Goal: Use online tool/utility: Utilize a website feature to perform a specific function

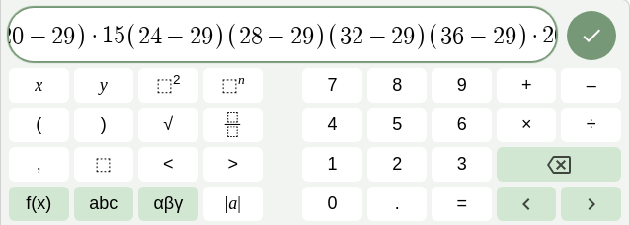
scroll to position [0, 37]
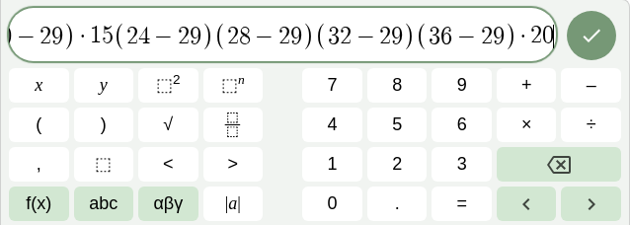
click at [413, 35] on span ")" at bounding box center [409, 36] width 13 height 29
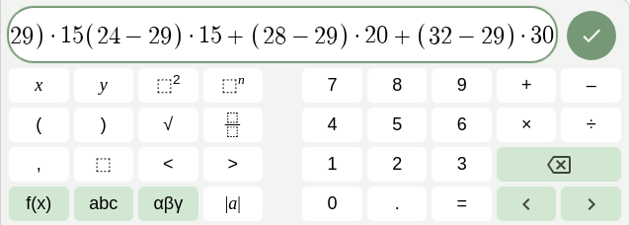
scroll to position [0, 0]
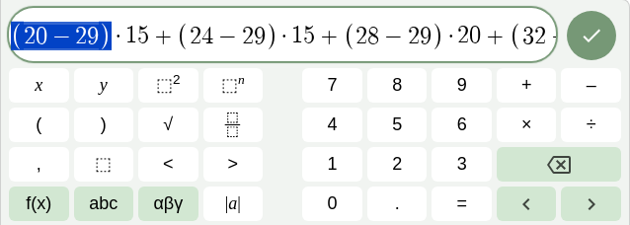
drag, startPoint x: 113, startPoint y: 13, endPoint x: -40, endPoint y: 42, distance: 155.0
click at [0, 42] on html "Graspable Math Activities Get Started Activity Bank Assigned Work Classes White…" at bounding box center [315, 112] width 630 height 225
click at [7, 33] on div "Enter an equation you want to work on. ( 2 0 − 2 9 ) · 1 5 + ( 2 4 − 2 9 ) · 1 …" at bounding box center [315, 112] width 630 height 226
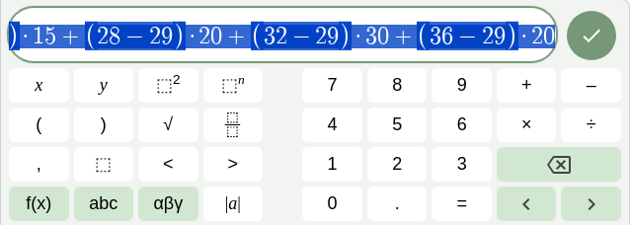
scroll to position [0, 260]
drag, startPoint x: 22, startPoint y: 37, endPoint x: 703, endPoint y: 27, distance: 680.9
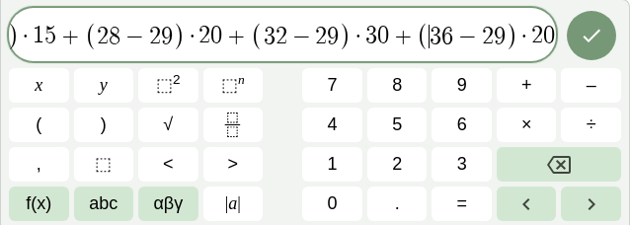
click at [433, 33] on span "3" at bounding box center [436, 37] width 12 height 24
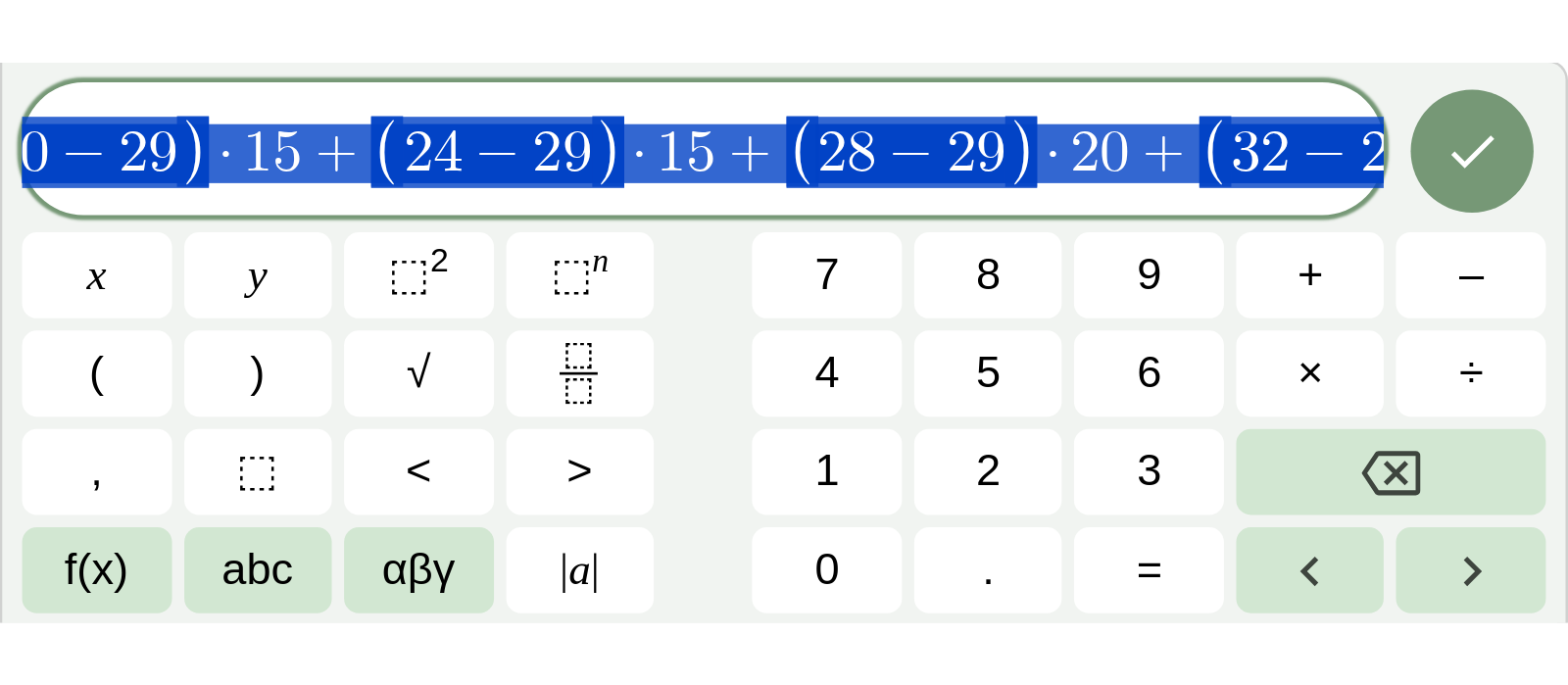
scroll to position [0, 0]
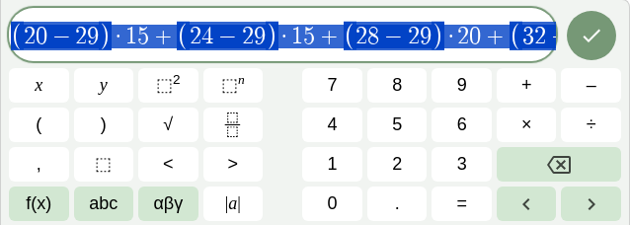
drag, startPoint x: 555, startPoint y: 37, endPoint x: -561, endPoint y: 98, distance: 1118.3
click at [0, 98] on html "Graspable Math Activities Get Started Activity Bank Assigned Work Classes White…" at bounding box center [315, 112] width 630 height 225
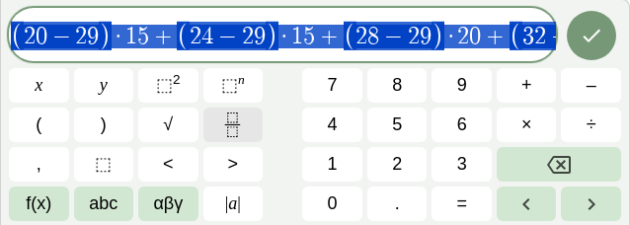
click at [227, 130] on icon "Fraction" at bounding box center [232, 125] width 25 height 25
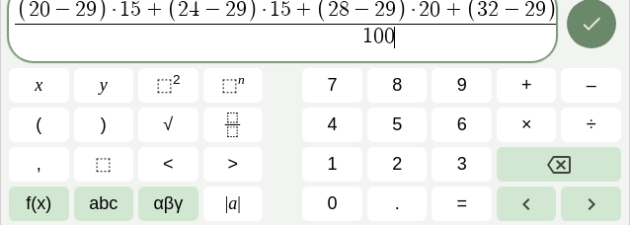
click at [609, 19] on button "Done" at bounding box center [591, 23] width 49 height 49
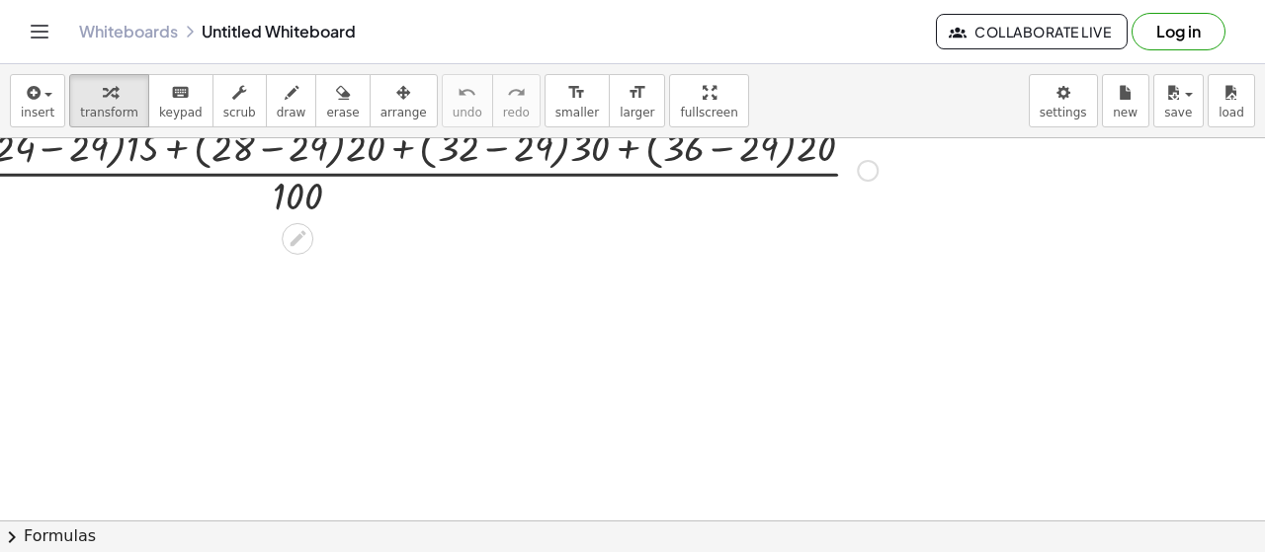
click at [155, 145] on div at bounding box center [314, 169] width 1145 height 105
click at [0, 0] on div "×" at bounding box center [0, 0] width 0 height 0
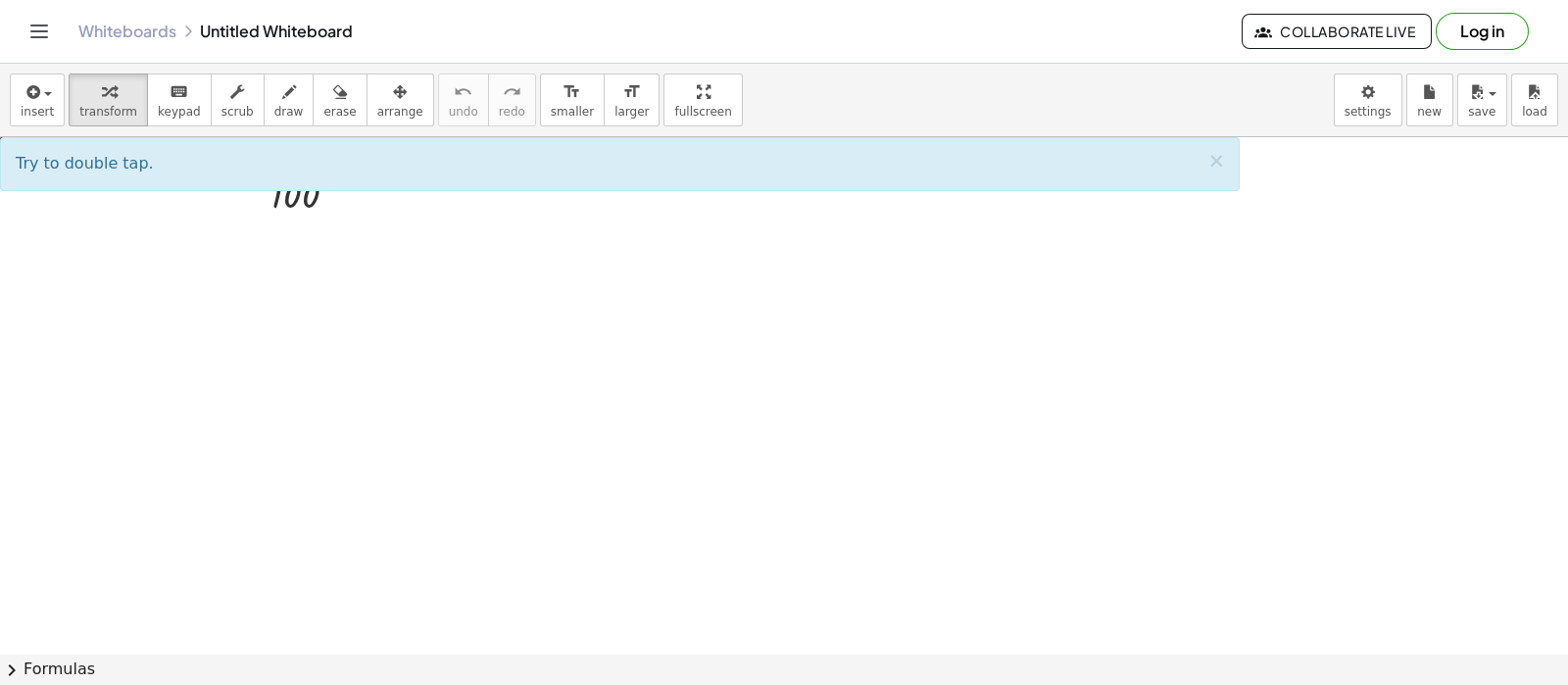
click at [449, 265] on div at bounding box center [784, 652] width 1568 height 1032
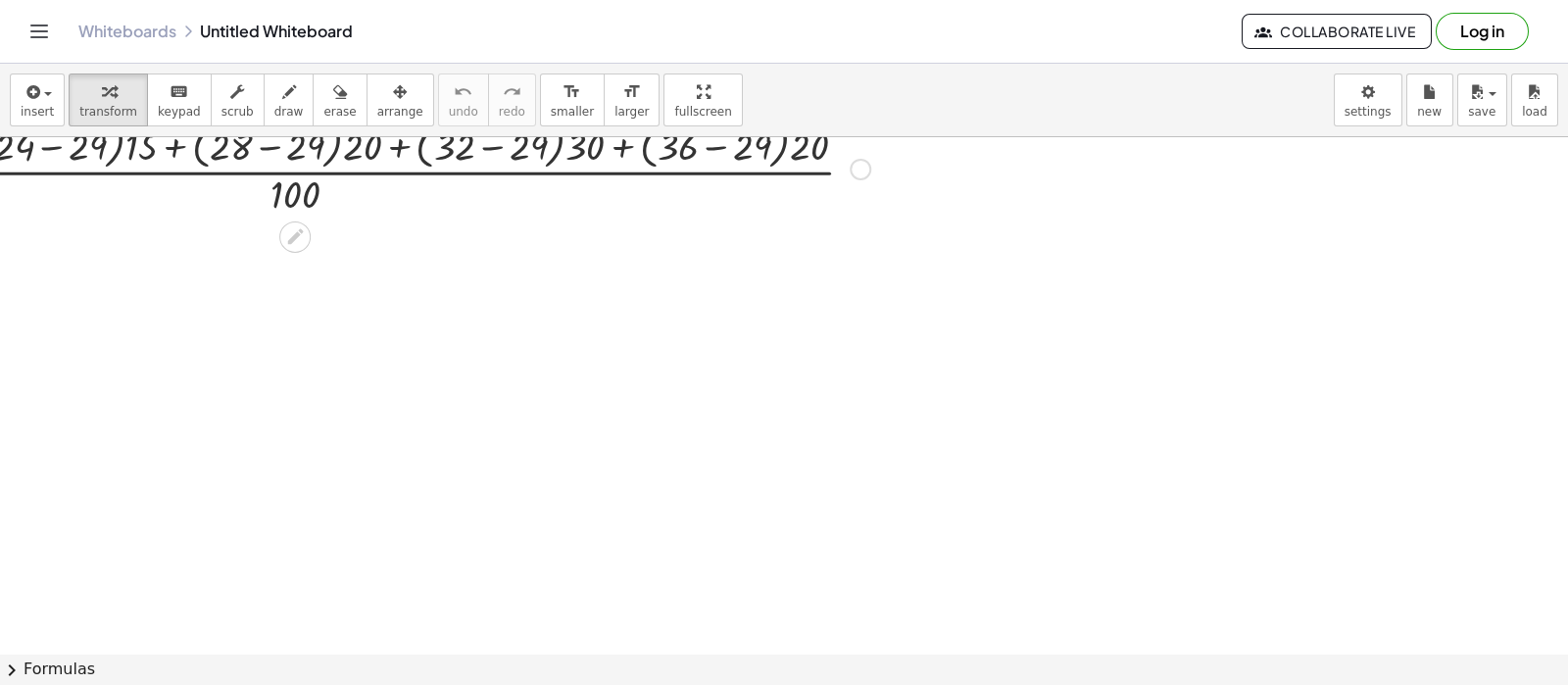
click at [317, 168] on div at bounding box center [311, 168] width 1136 height 104
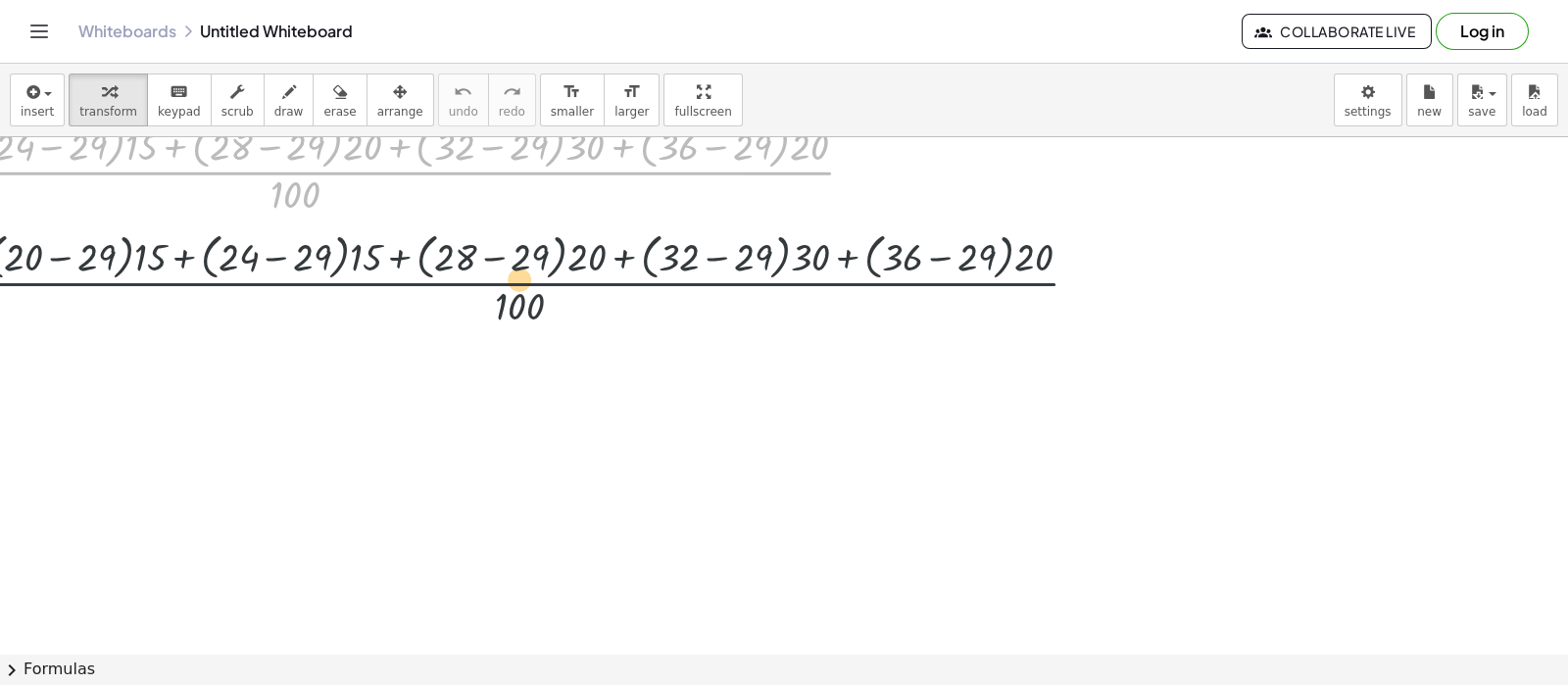
drag, startPoint x: 316, startPoint y: 167, endPoint x: 741, endPoint y: 365, distance: 468.9
click at [741, 365] on div "· ( + · ( + 20 − 29 ) · 15 + · ( + 24 − 29 ) · 15 + · ( + 28 − 29 ) · 20 + · ( …" at bounding box center [784, 652] width 1568 height 1032
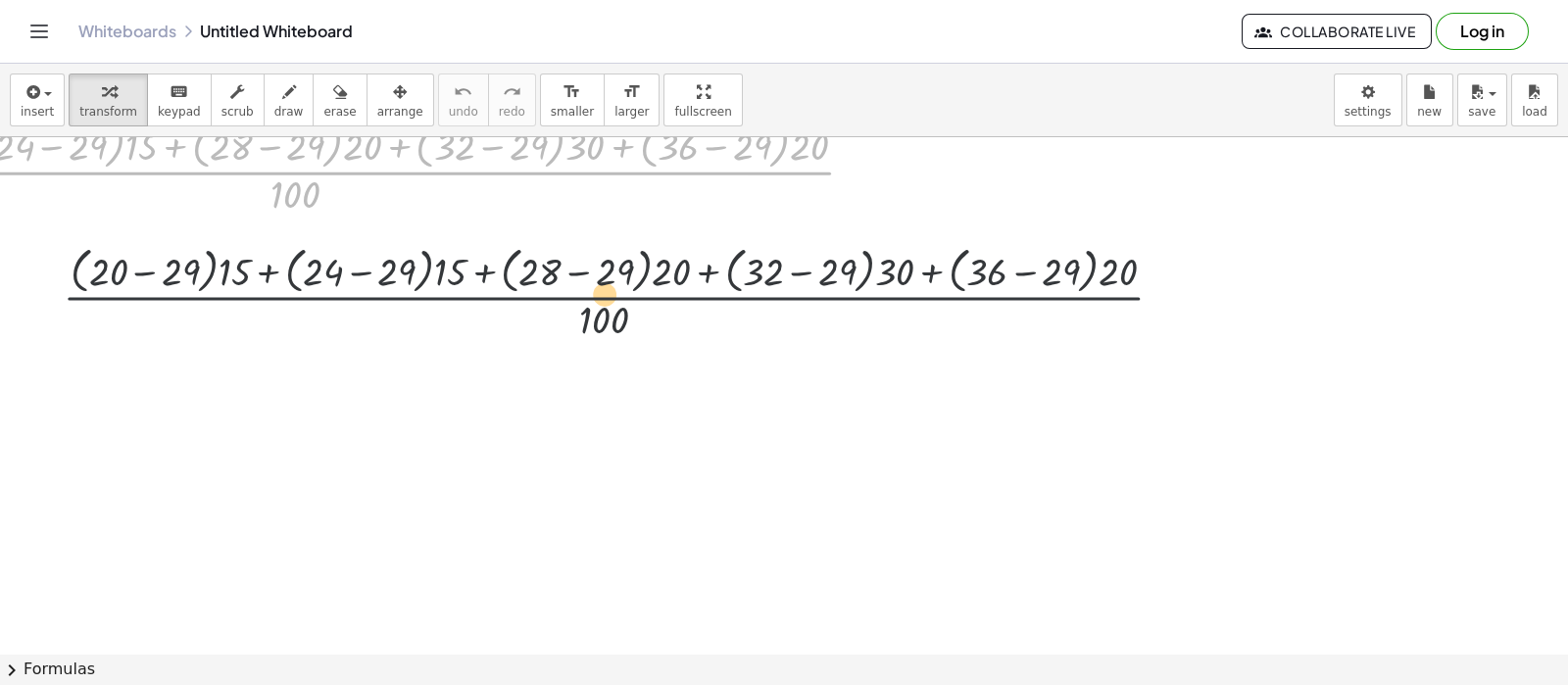
drag, startPoint x: 275, startPoint y: 172, endPoint x: 1133, endPoint y: 465, distance: 906.6
click at [1133, 465] on div "· ( + · ( + 20 − 29 ) · 15 + · ( + 24 − 29 ) · 15 + · ( + 28 − 29 ) · 20 + · ( …" at bounding box center [784, 652] width 1568 height 1032
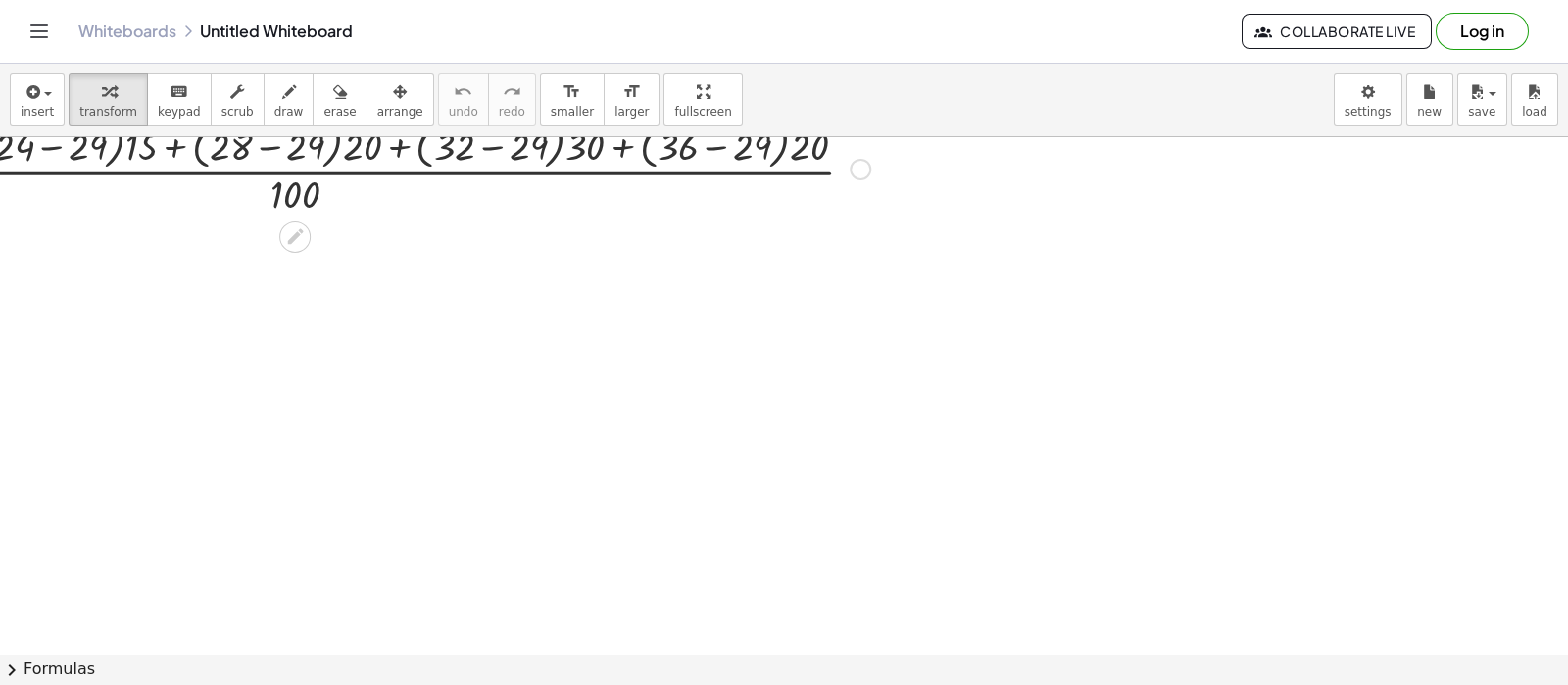
click at [91, 155] on div at bounding box center [311, 168] width 1136 height 104
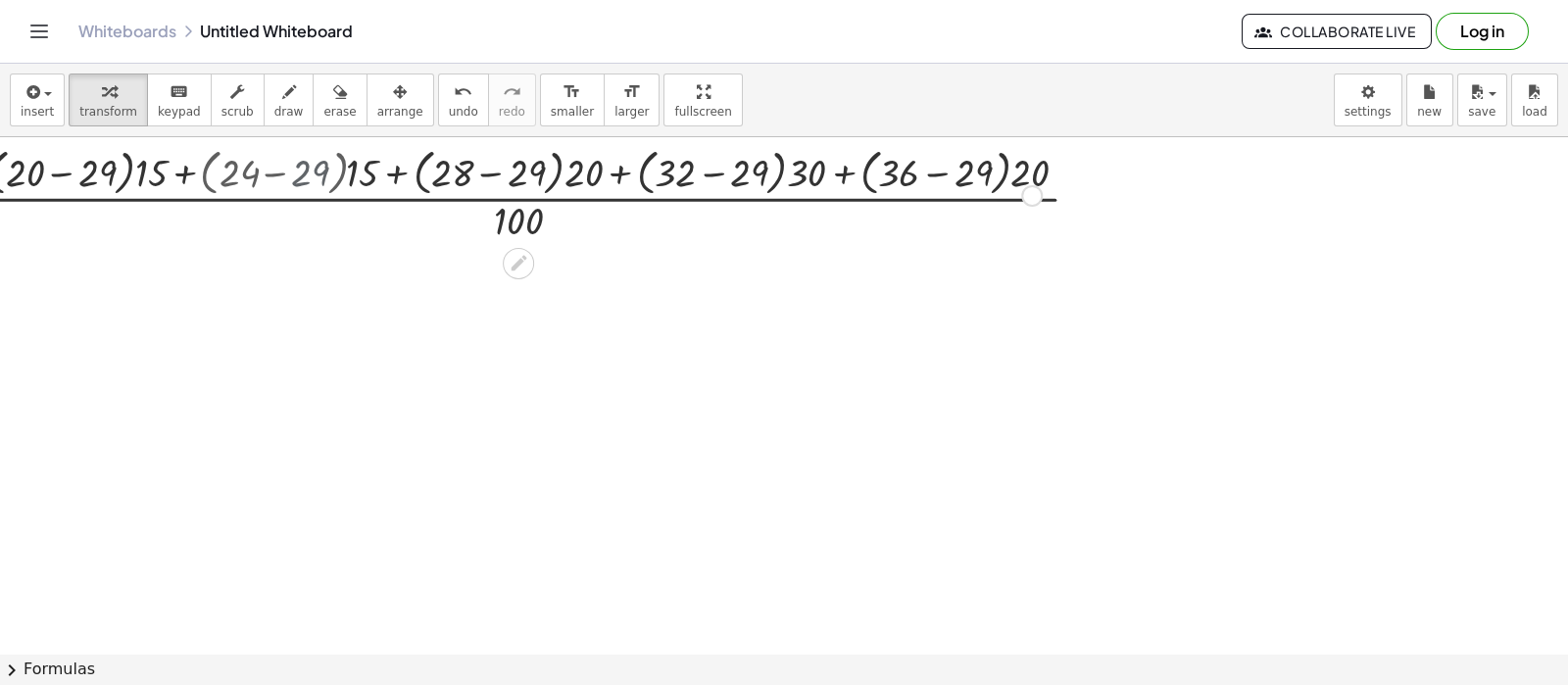
click at [91, 155] on div at bounding box center [535, 193] width 1136 height 104
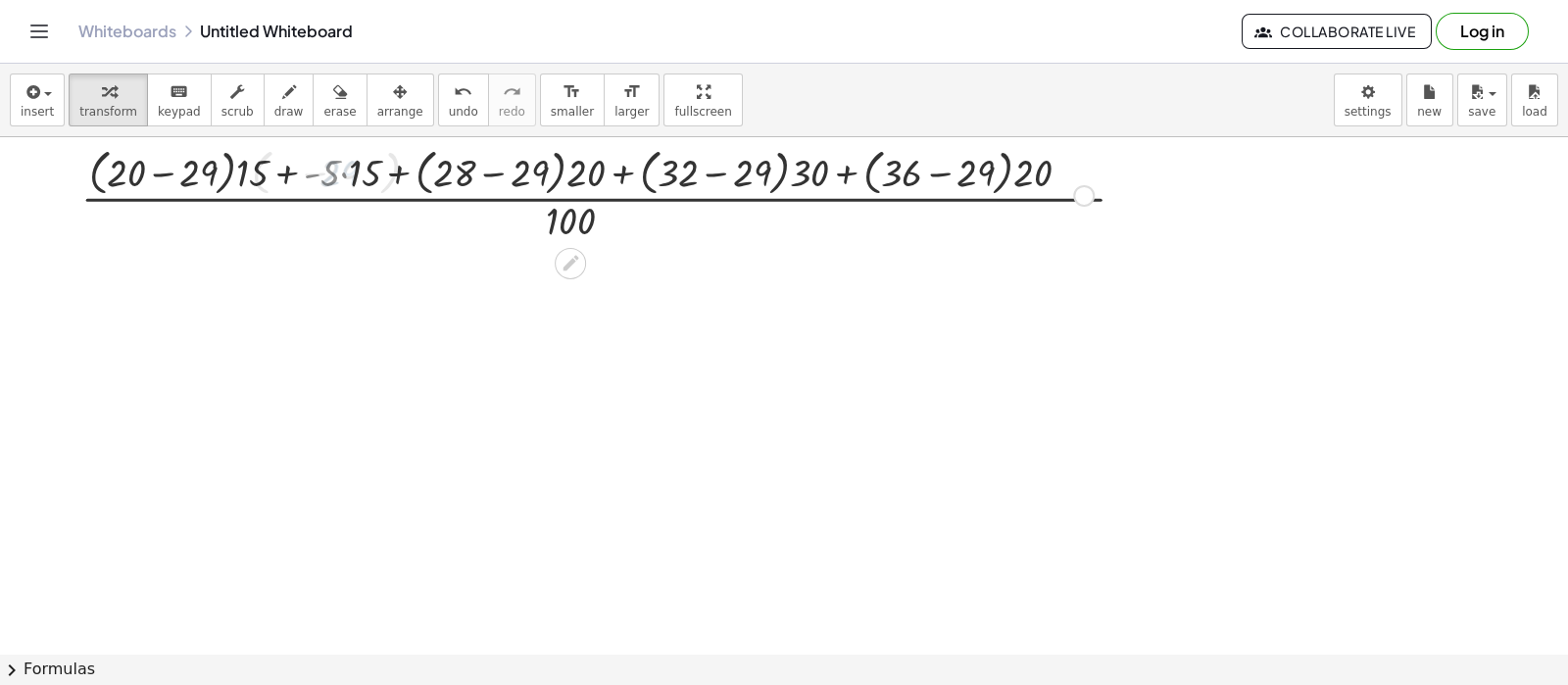
click at [134, 173] on div at bounding box center [587, 193] width 1136 height 104
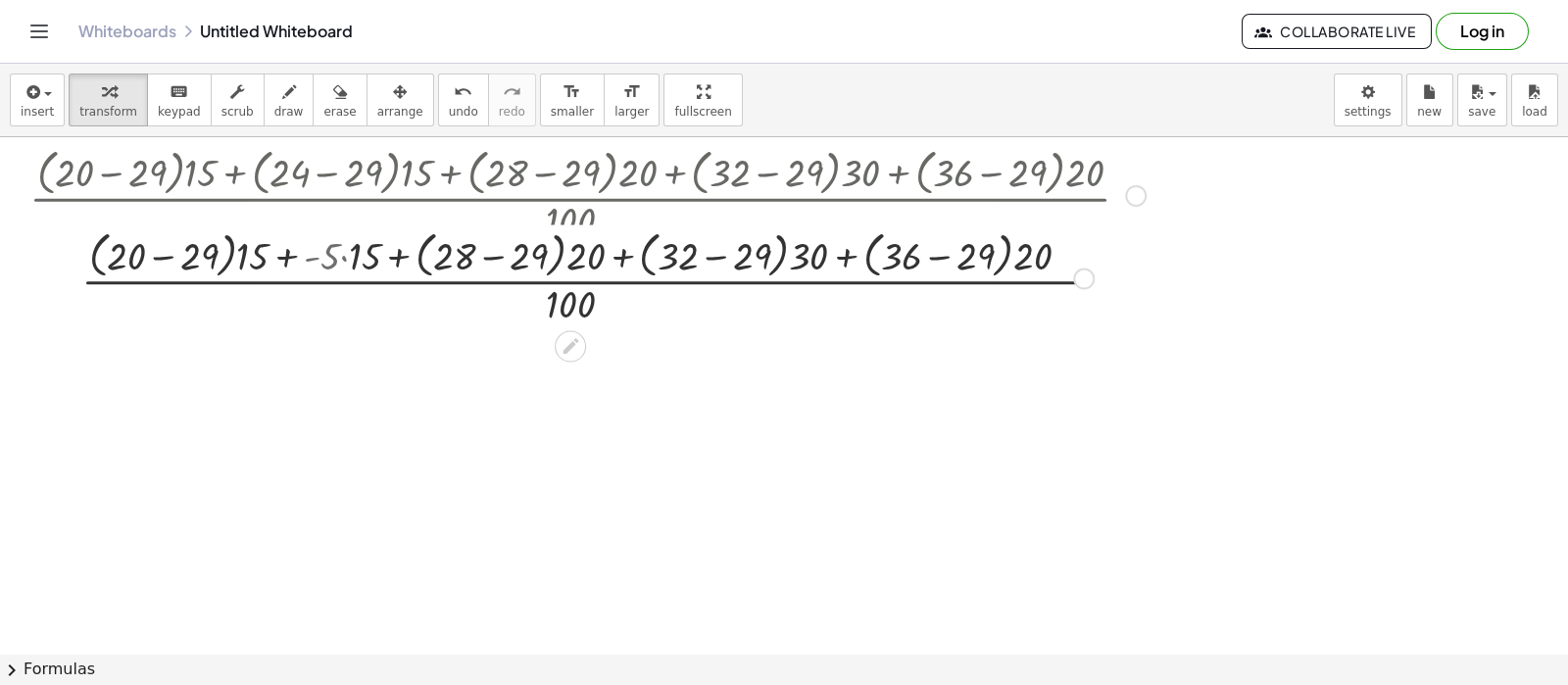
click at [570, 196] on div "· ( + · ( + 20 − 29 ) · 15 + · ( + 24 − 29 ) · 15 + · ( + 28 − 29 ) · 20 + · ( …" at bounding box center [570, 196] width 0 height 0
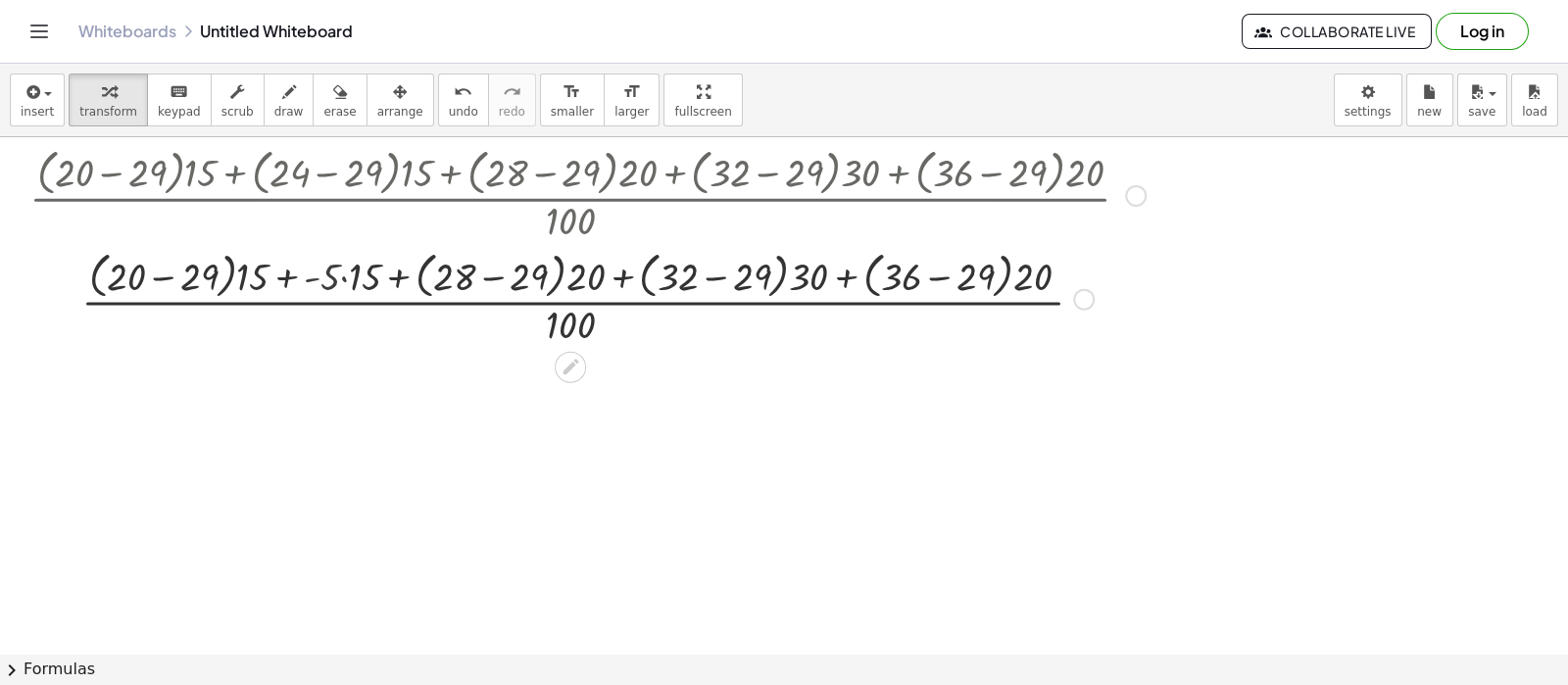
click at [236, 270] on div at bounding box center [587, 297] width 1136 height 104
click at [217, 282] on div at bounding box center [587, 297] width 1136 height 104
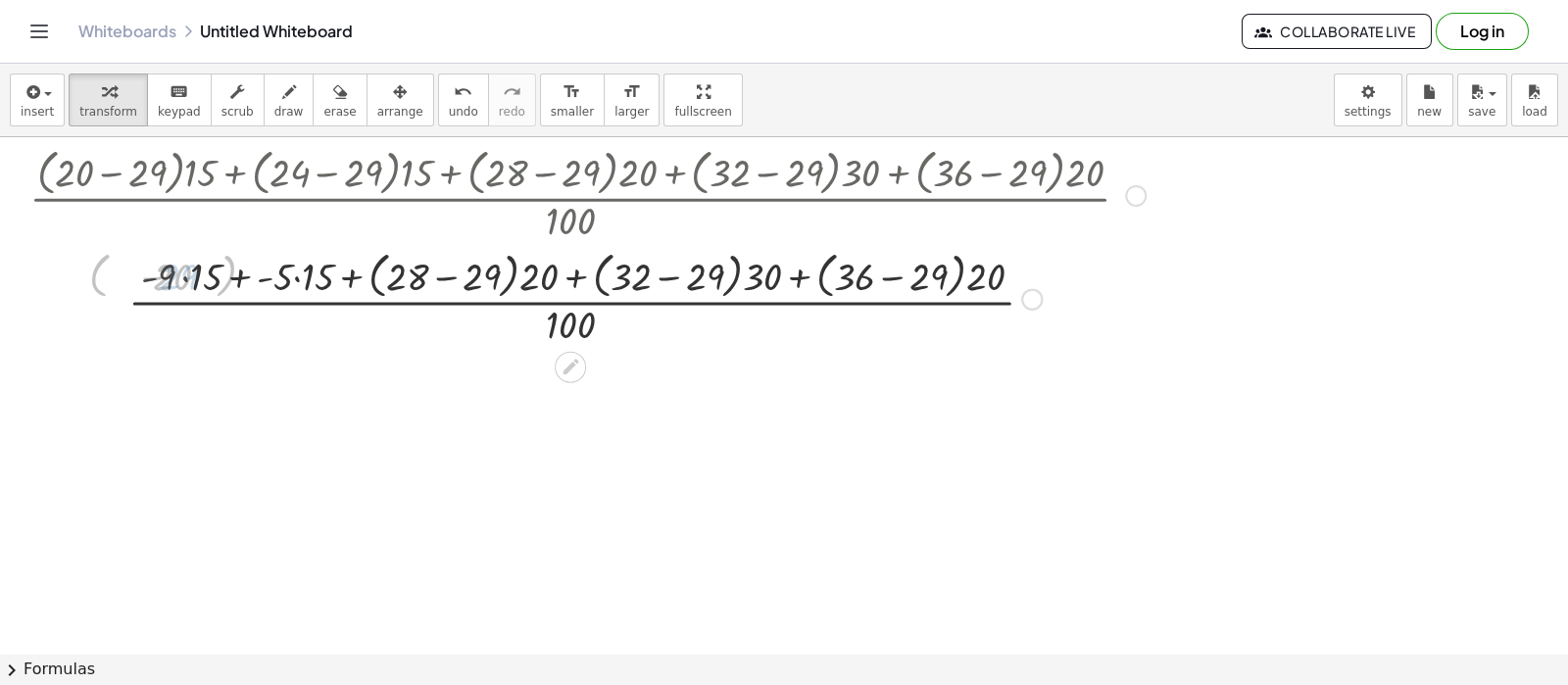
click at [172, 281] on div at bounding box center [587, 297] width 1136 height 104
click at [186, 288] on div at bounding box center [587, 297] width 1136 height 104
click at [255, 285] on div at bounding box center [587, 297] width 1136 height 104
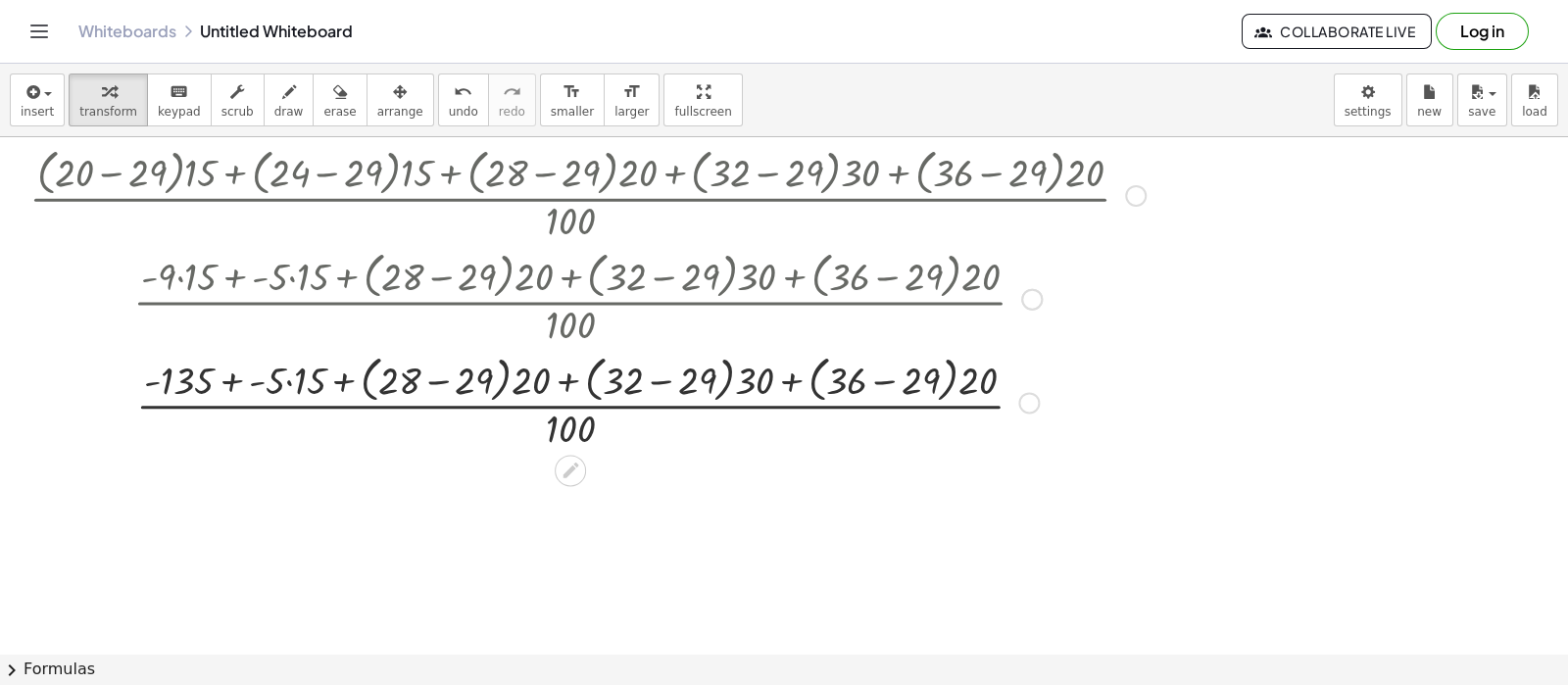
click at [301, 374] on div at bounding box center [587, 400] width 1136 height 104
click at [407, 383] on div at bounding box center [587, 400] width 1136 height 104
click at [419, 389] on div at bounding box center [587, 400] width 1136 height 104
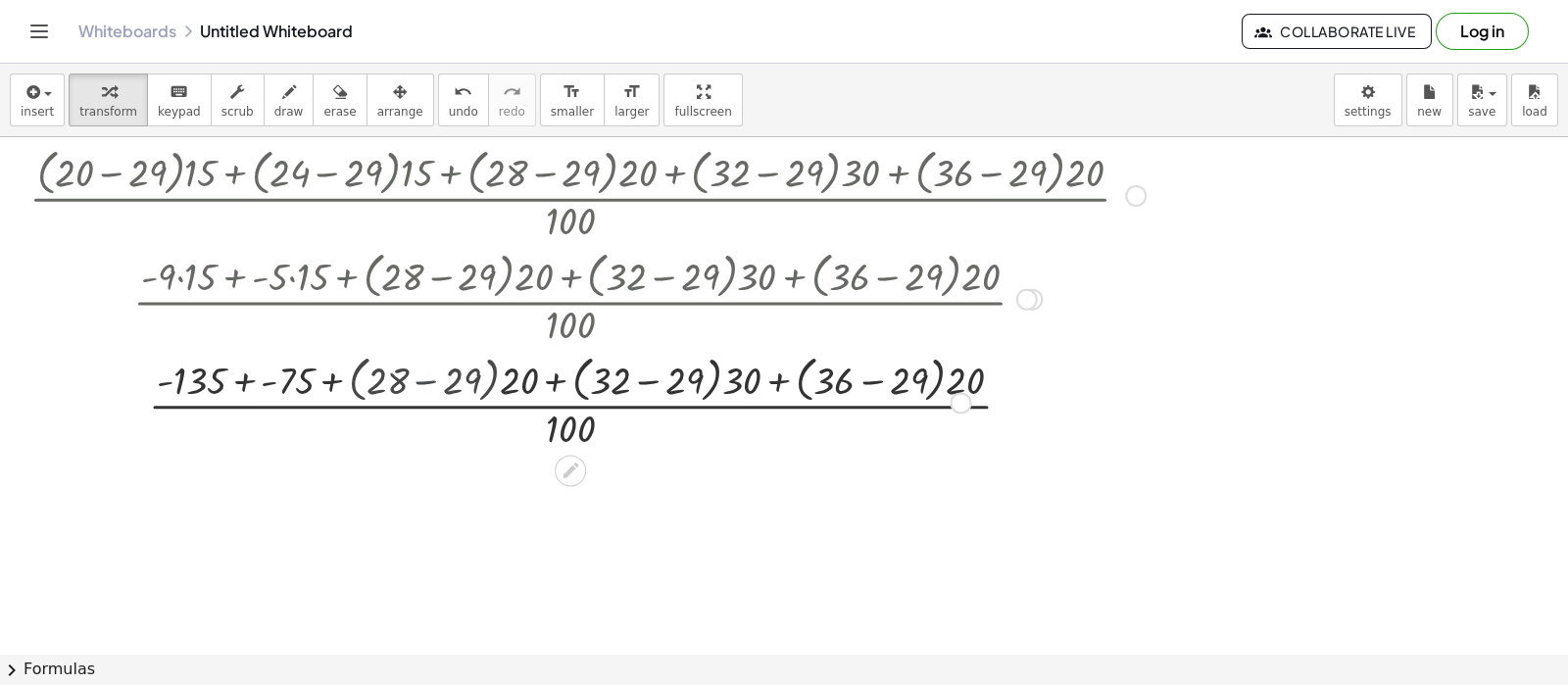
click at [419, 389] on div at bounding box center [587, 400] width 1136 height 104
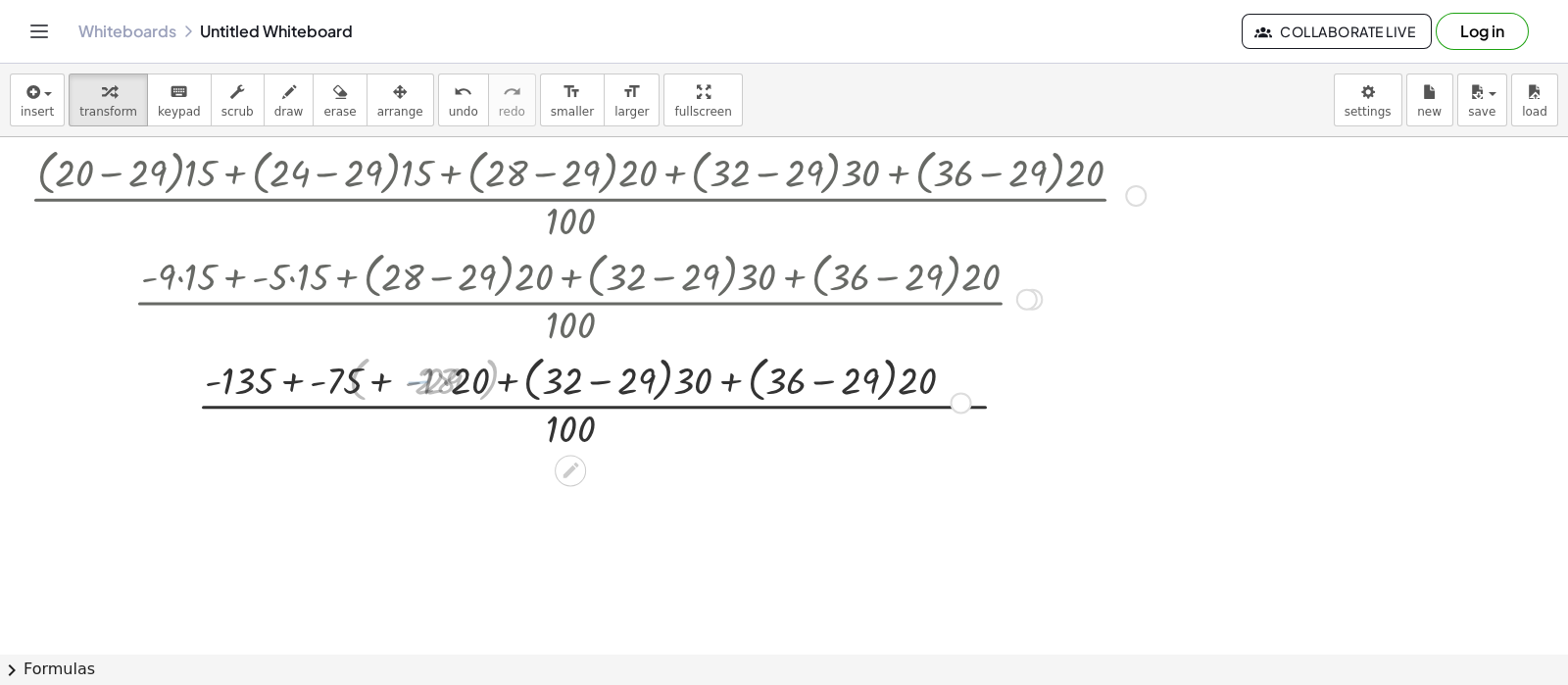
click at [446, 385] on div at bounding box center [587, 400] width 1136 height 104
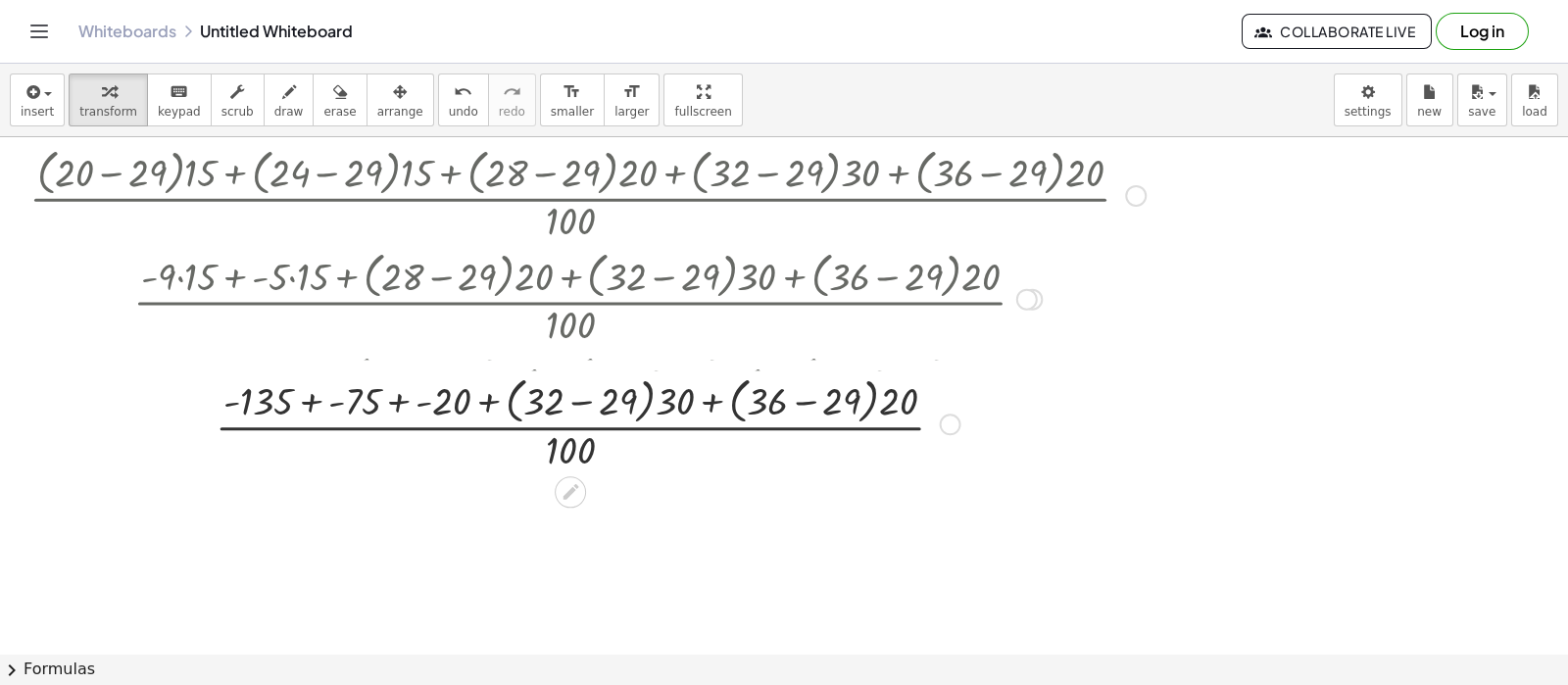
click at [570, 196] on div "· ( + · ( + 20 − 29 ) · 15 + · ( + 24 − 29 ) · 15 + · ( + 28 − 29 ) · 20 + · ( …" at bounding box center [570, 196] width 0 height 0
click at [563, 389] on div at bounding box center [586, 400] width 1249 height 104
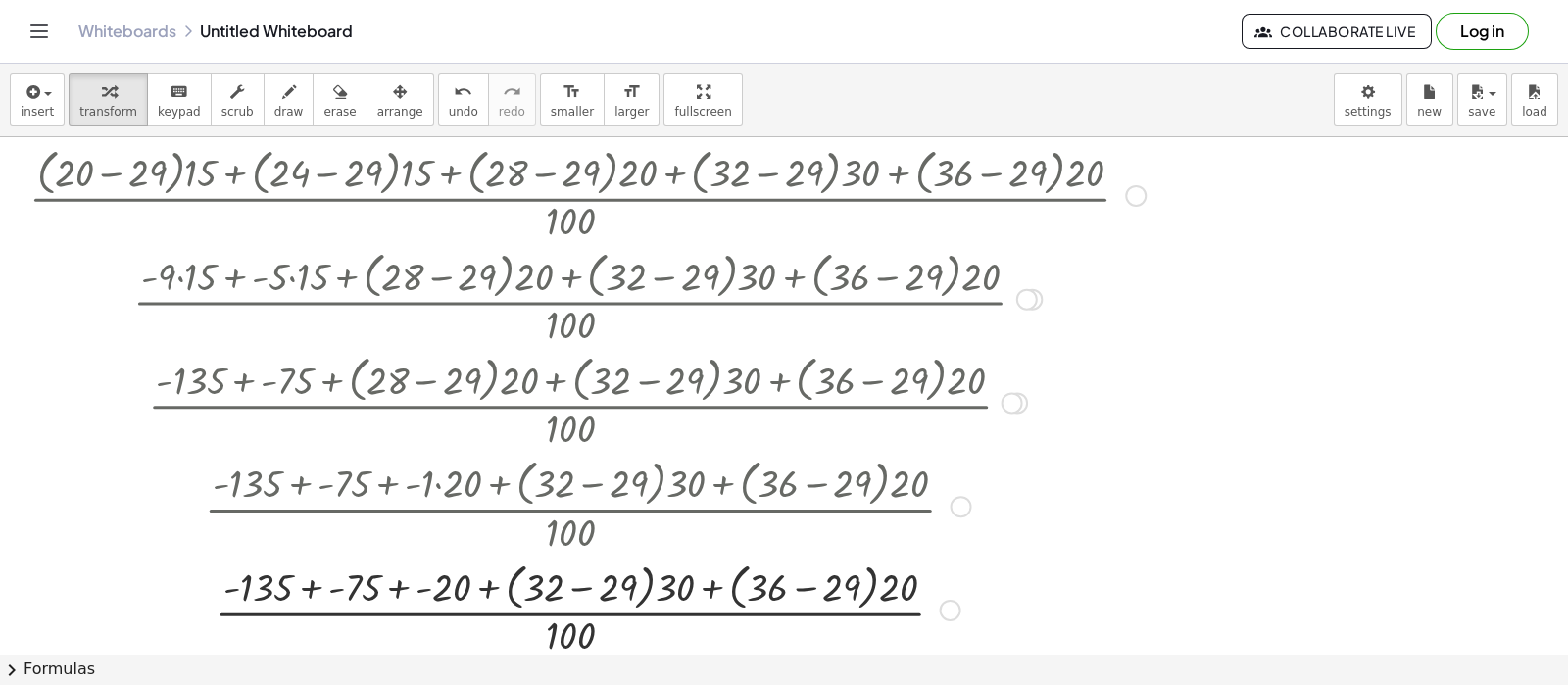
drag, startPoint x: 585, startPoint y: 556, endPoint x: 581, endPoint y: 579, distance: 23.3
click at [584, 546] on div at bounding box center [587, 608] width 1136 height 104
click at [573, 546] on div at bounding box center [587, 608] width 1136 height 104
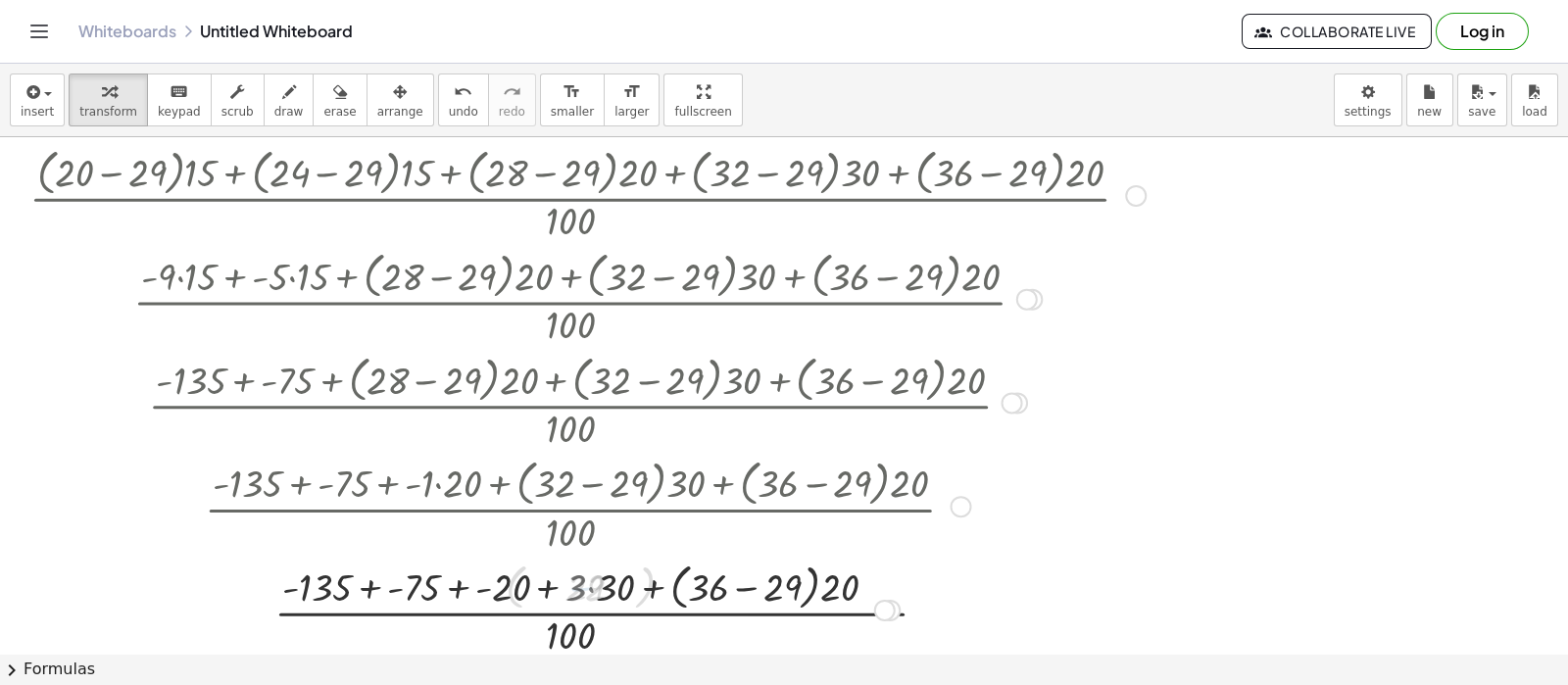
click at [586, 546] on div at bounding box center [587, 608] width 1136 height 104
click at [608, 546] on div at bounding box center [587, 608] width 1136 height 104
click at [730, 546] on div at bounding box center [587, 608] width 1136 height 104
click at [730, 546] on div at bounding box center [587, 608] width 1136 height 98
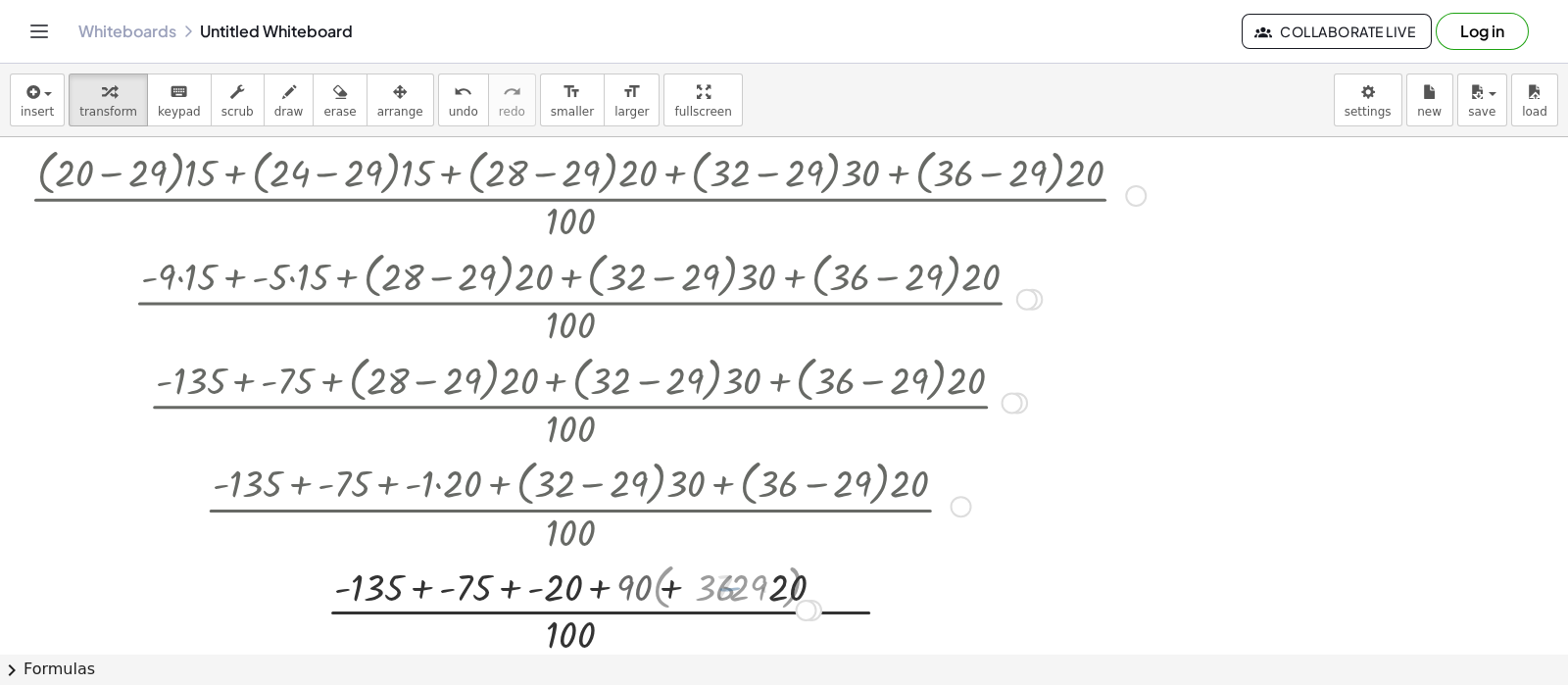
click at [730, 546] on div at bounding box center [587, 608] width 1136 height 98
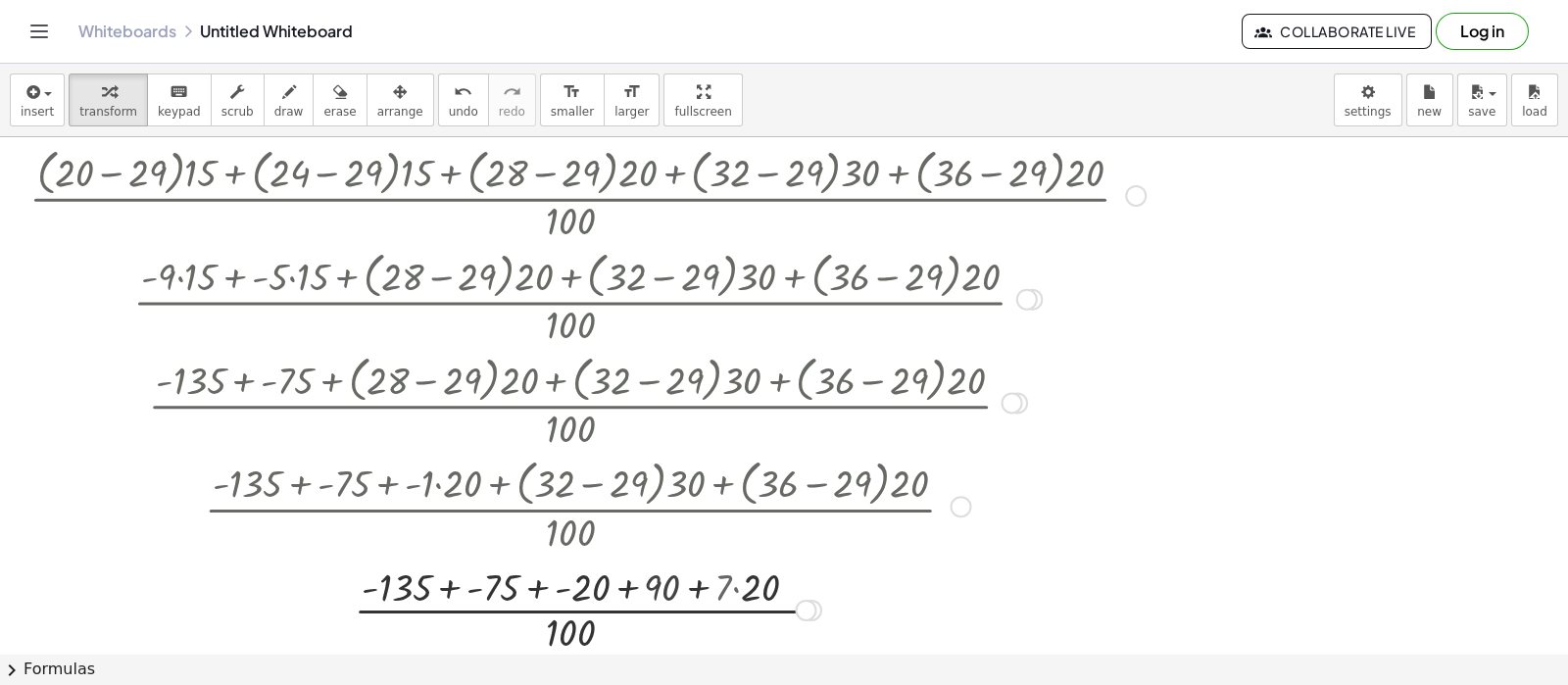
click at [738, 546] on div at bounding box center [587, 608] width 1136 height 98
click at [691, 546] on div at bounding box center [587, 608] width 1136 height 98
click at [663, 546] on div at bounding box center [587, 608] width 1136 height 98
click at [631, 546] on div at bounding box center [587, 608] width 1136 height 98
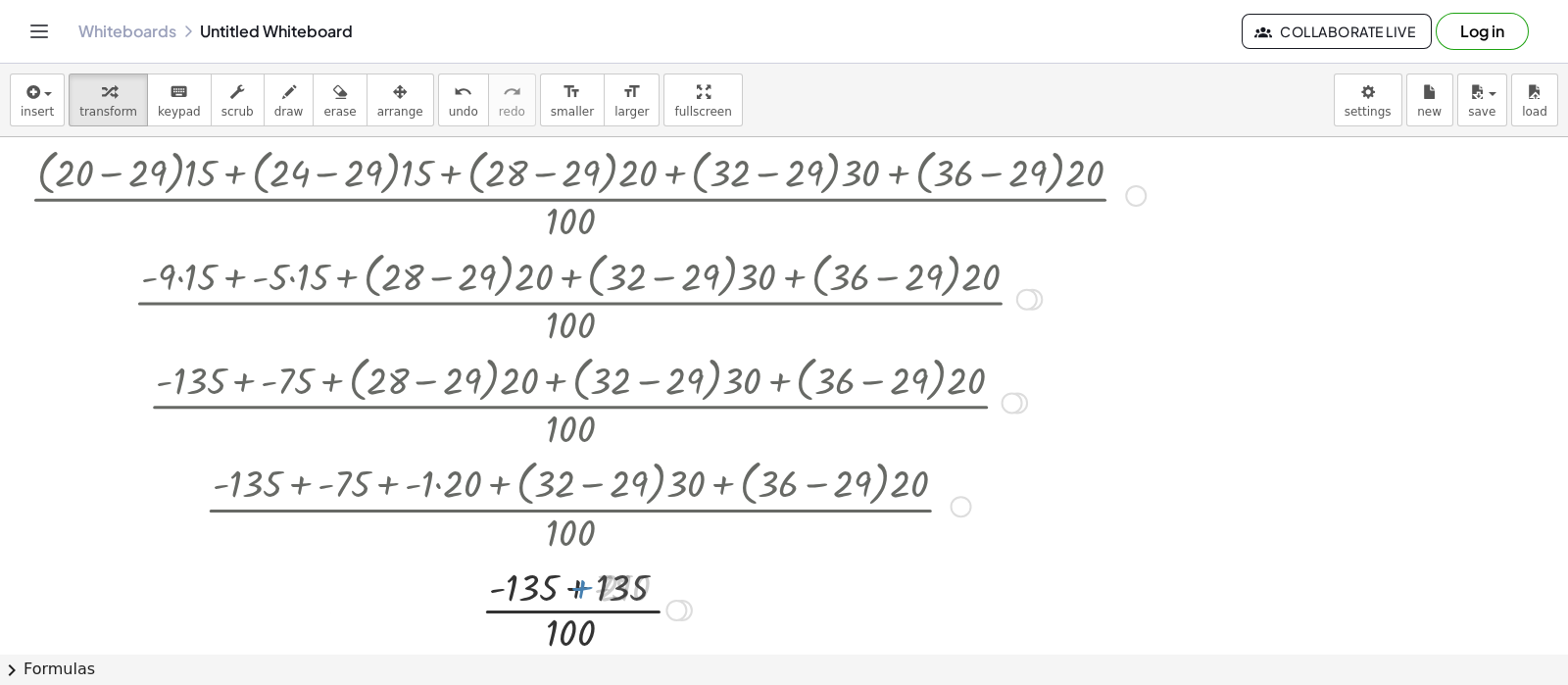
click at [586, 546] on div at bounding box center [587, 608] width 1136 height 98
click at [572, 546] on div at bounding box center [587, 608] width 1136 height 98
click at [454, 91] on icon "undo" at bounding box center [463, 92] width 19 height 24
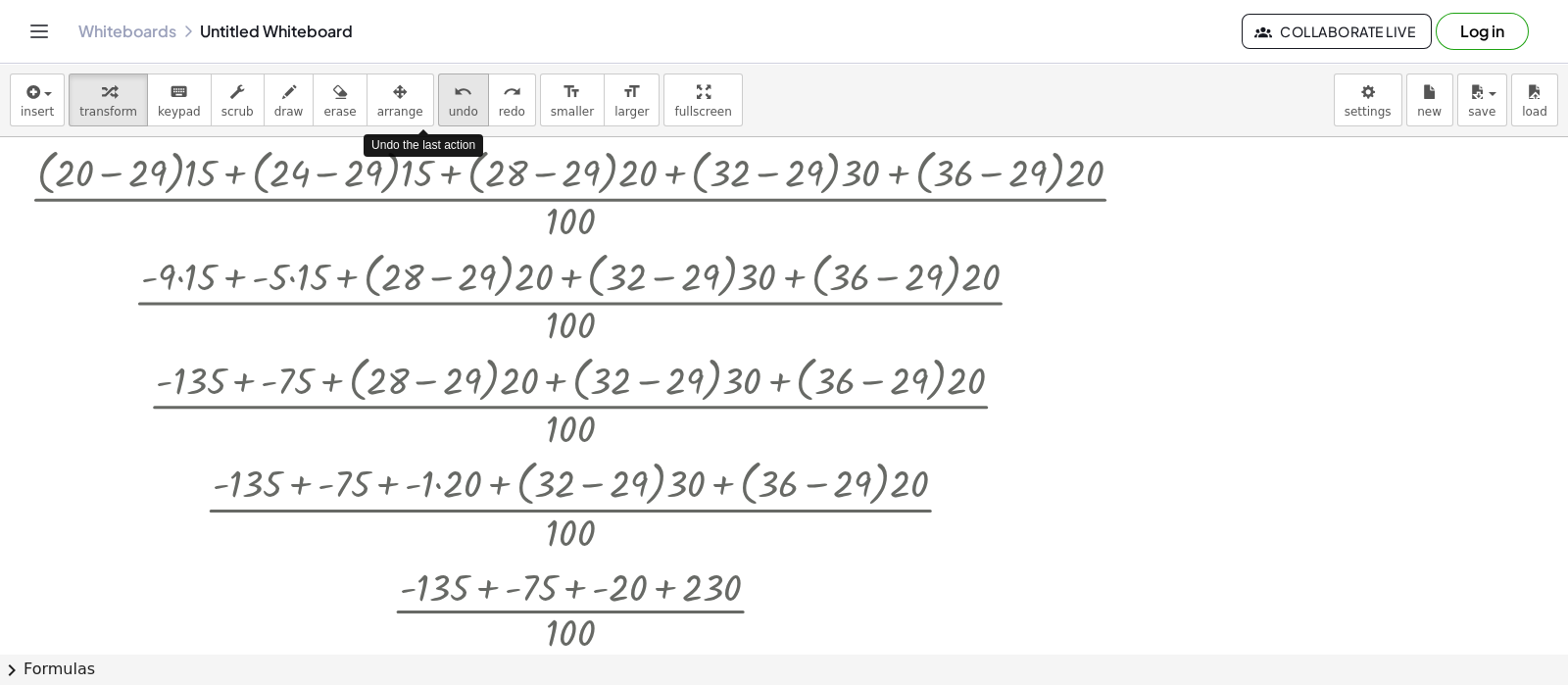
click at [454, 91] on icon "undo" at bounding box center [463, 92] width 19 height 24
click at [454, 92] on icon "undo" at bounding box center [463, 92] width 19 height 24
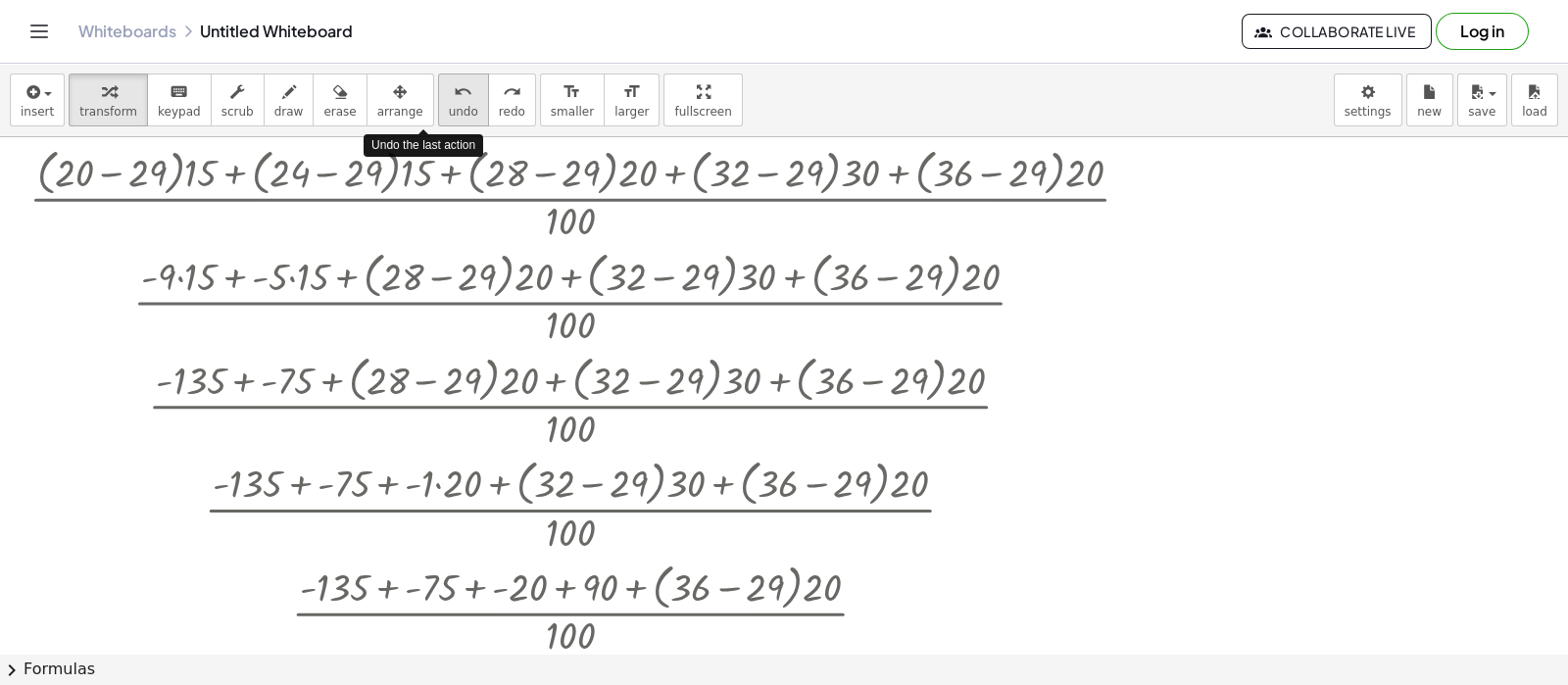
click at [454, 92] on icon "undo" at bounding box center [463, 92] width 19 height 24
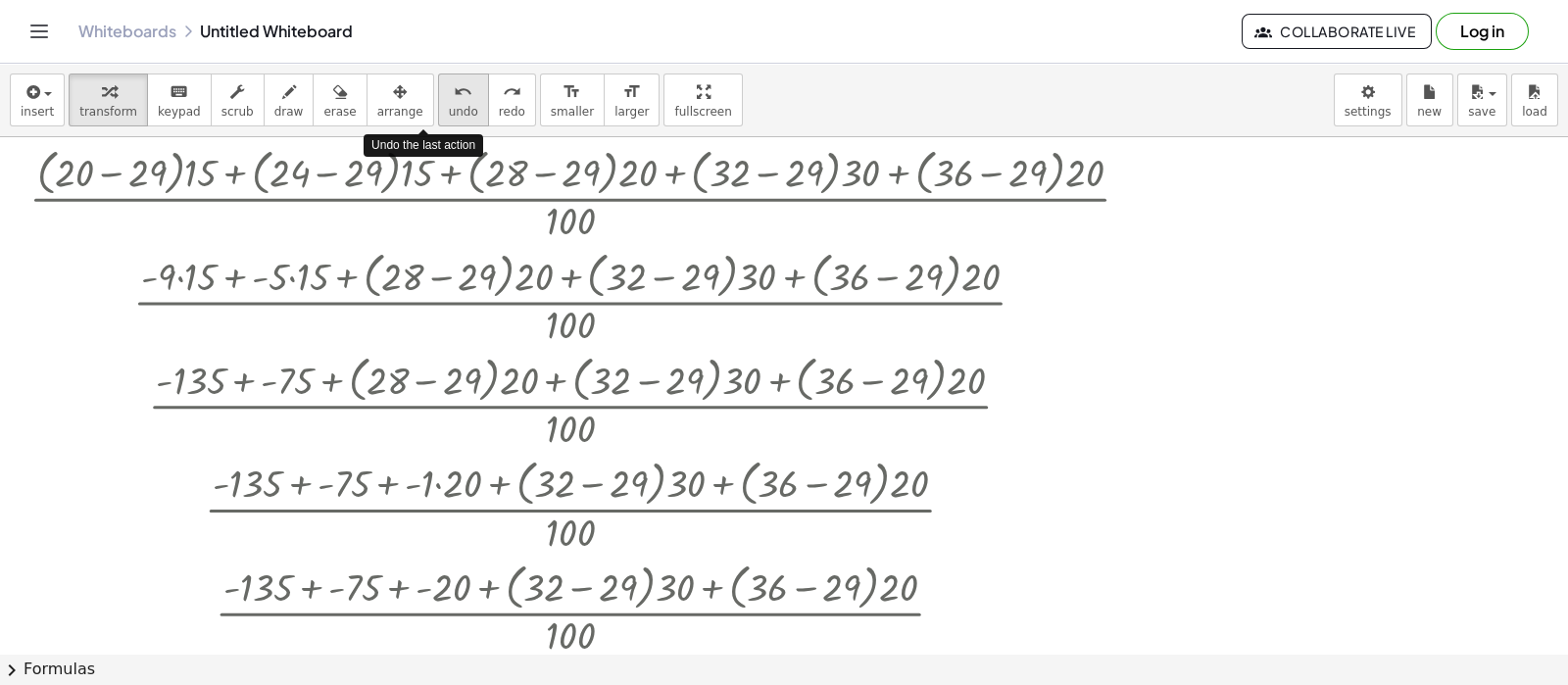
click at [454, 92] on icon "undo" at bounding box center [463, 92] width 19 height 24
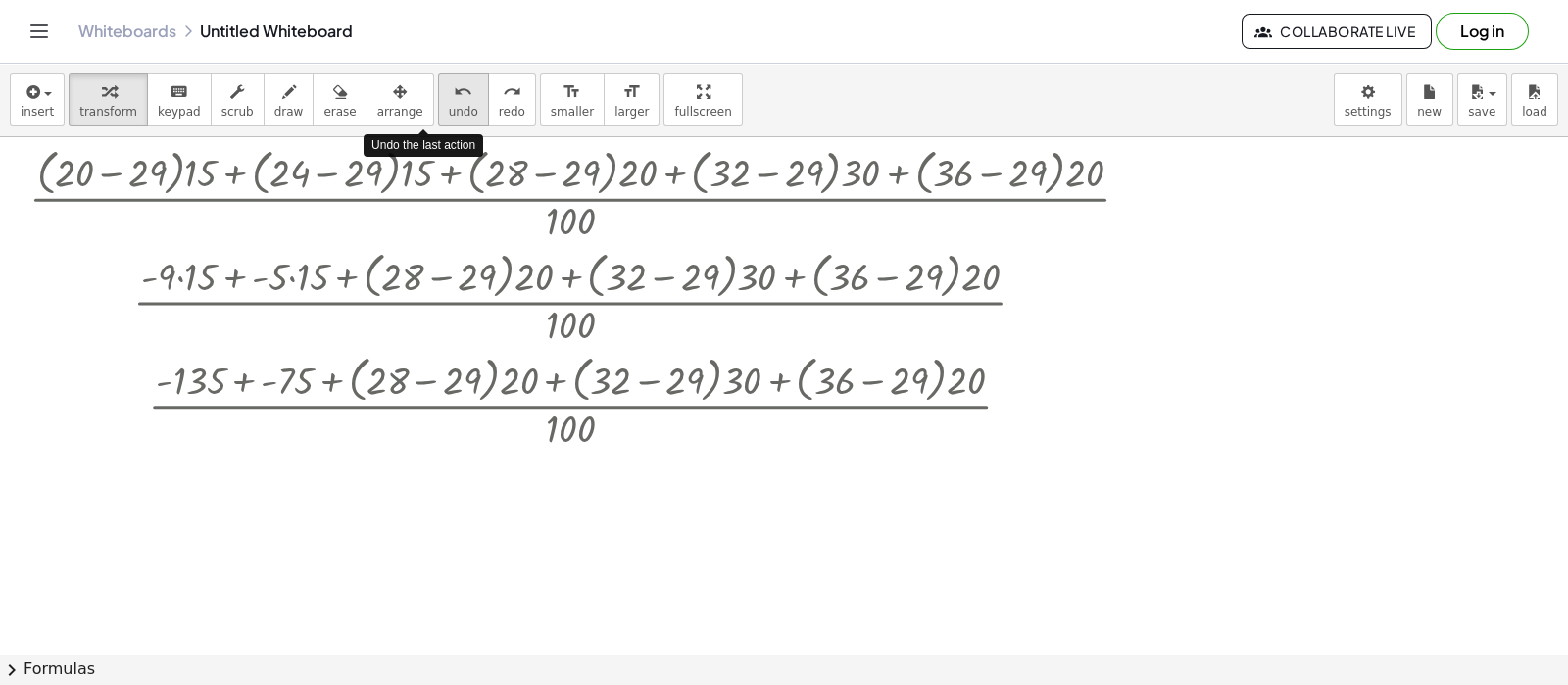
click at [454, 92] on icon "undo" at bounding box center [463, 92] width 19 height 24
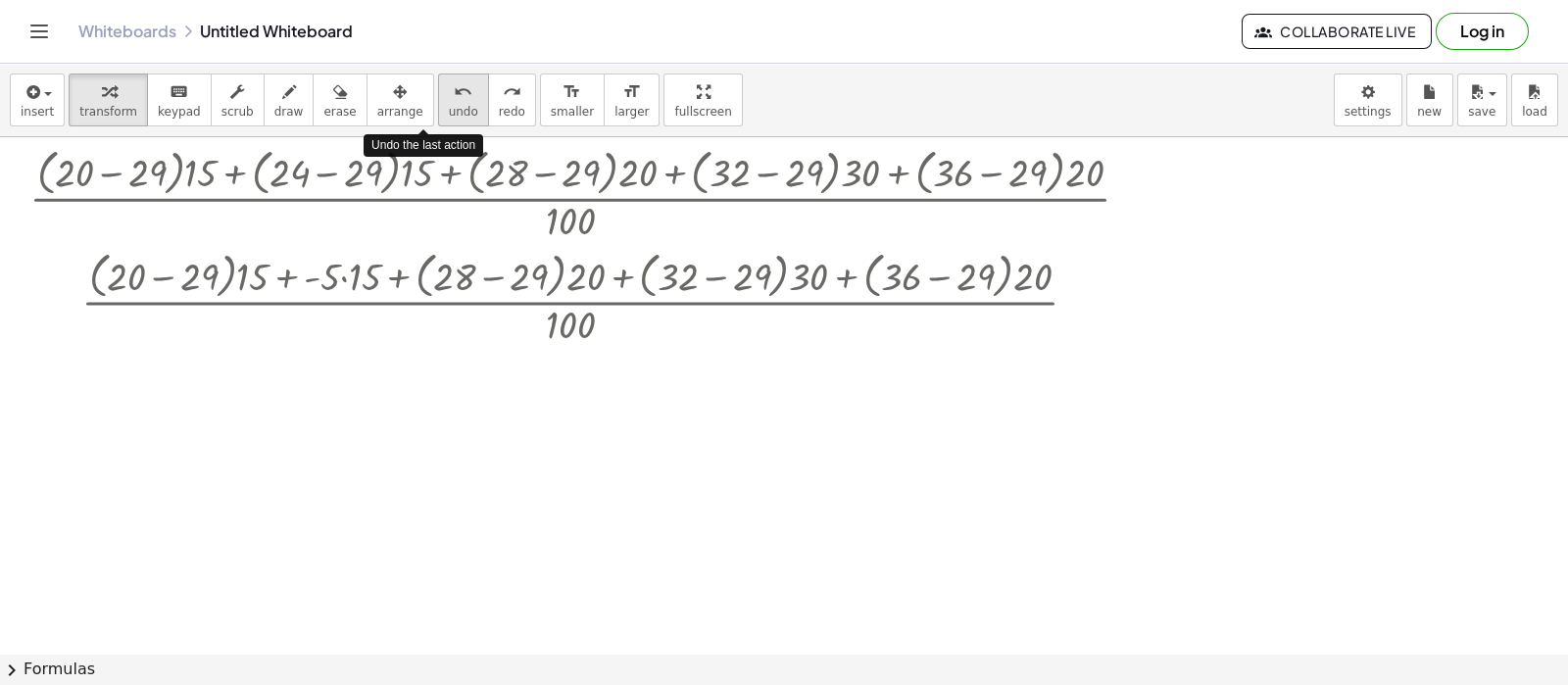
click at [454, 92] on icon "undo" at bounding box center [463, 92] width 19 height 24
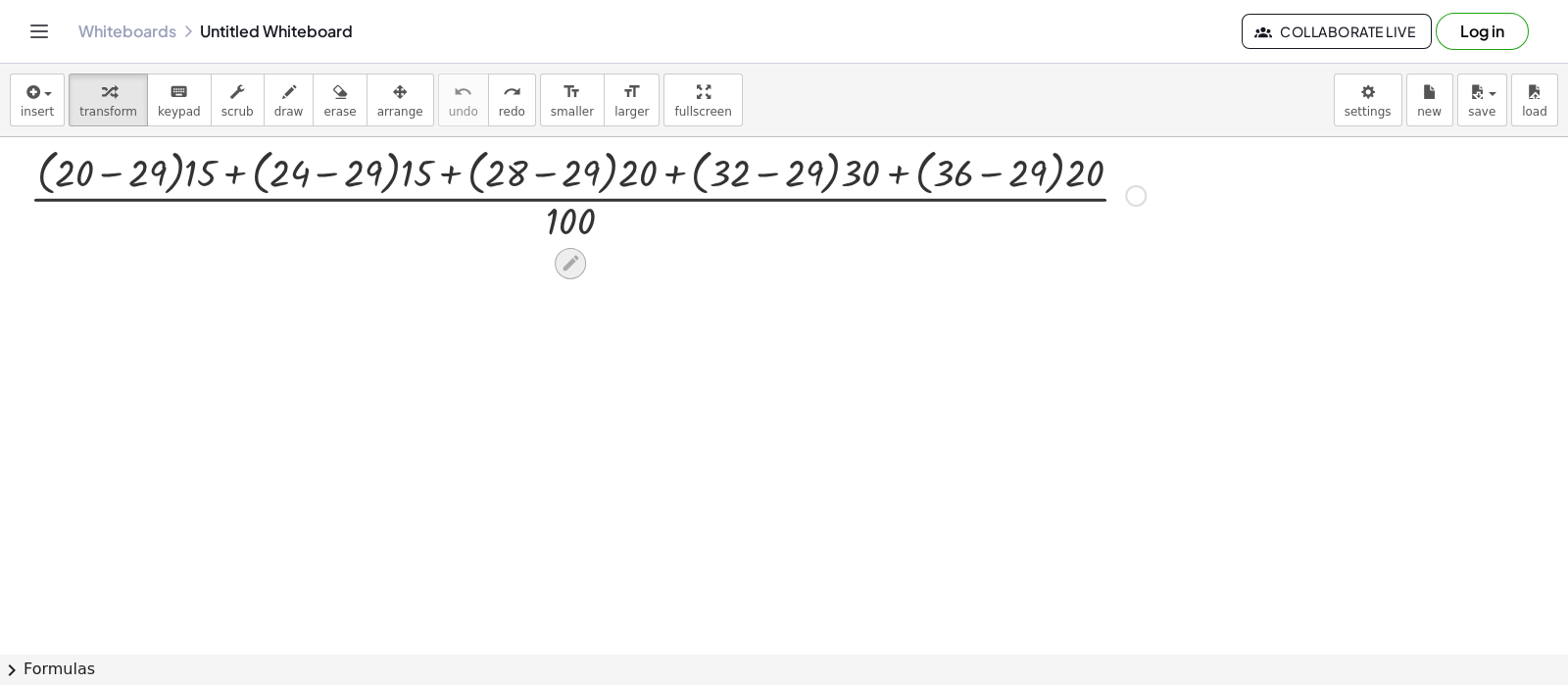
click at [568, 267] on icon at bounding box center [570, 264] width 16 height 16
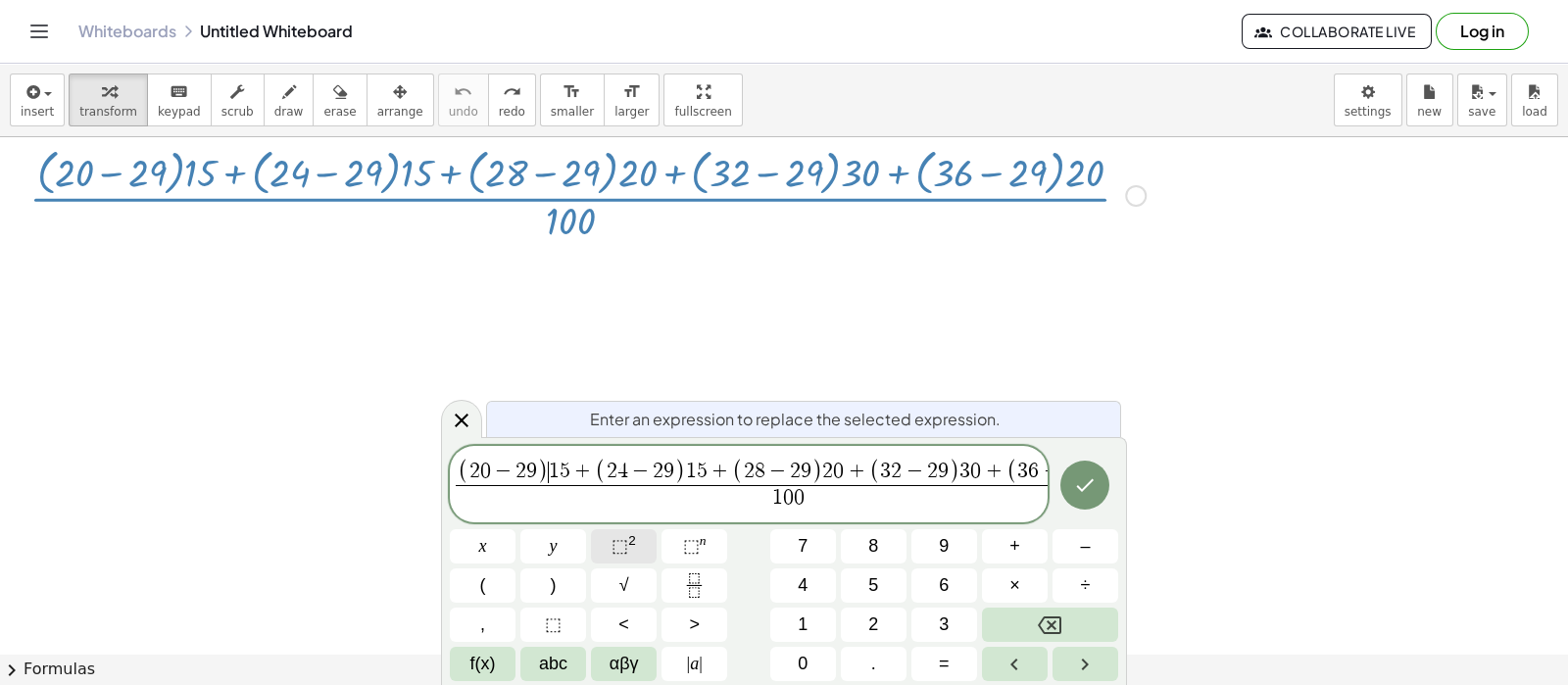
click at [626, 536] on span "⬚" at bounding box center [620, 546] width 17 height 20
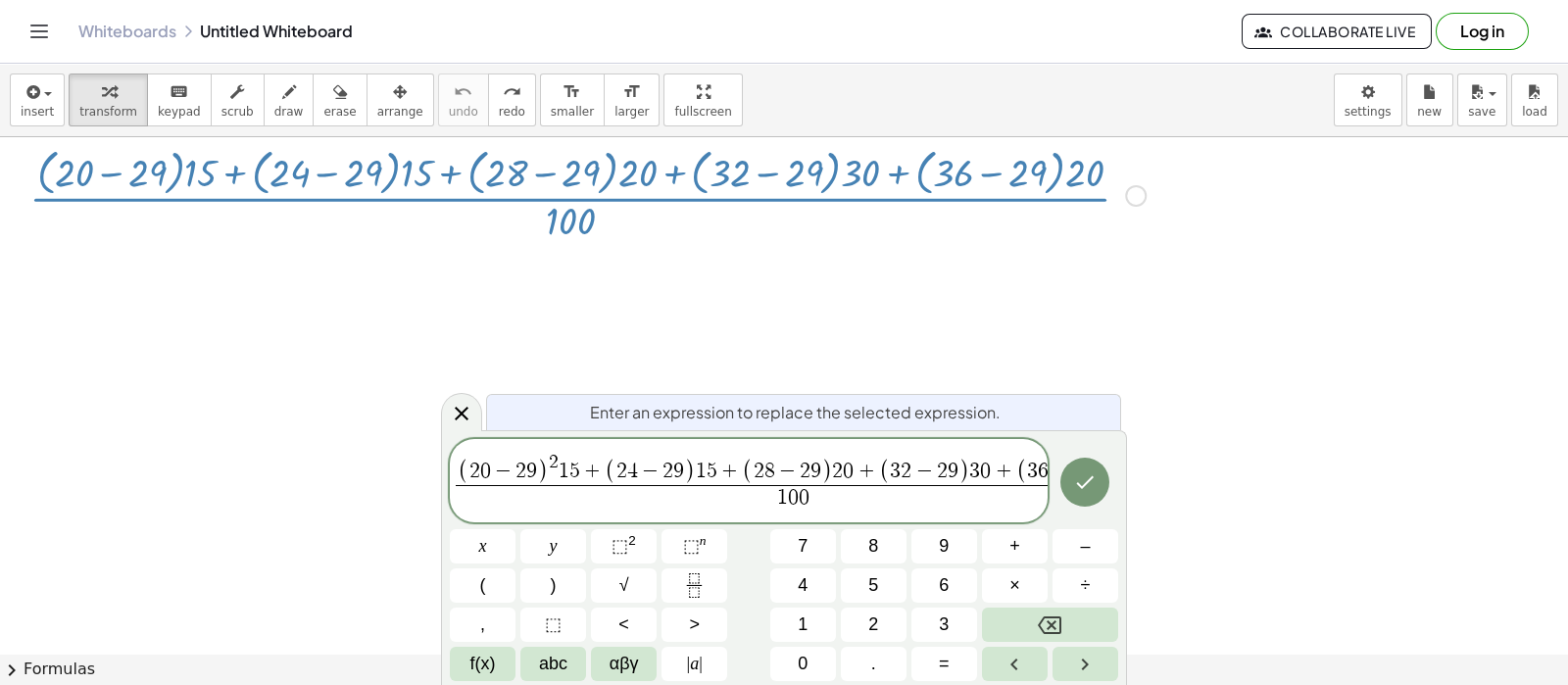
click at [689, 473] on span ")" at bounding box center [689, 472] width 11 height 26
click at [690, 472] on span ")" at bounding box center [689, 472] width 11 height 26
click at [633, 538] on sup "2" at bounding box center [632, 540] width 8 height 15
click at [838, 469] on span ")" at bounding box center [836, 472] width 11 height 26
click at [630, 543] on sup "2" at bounding box center [632, 540] width 8 height 15
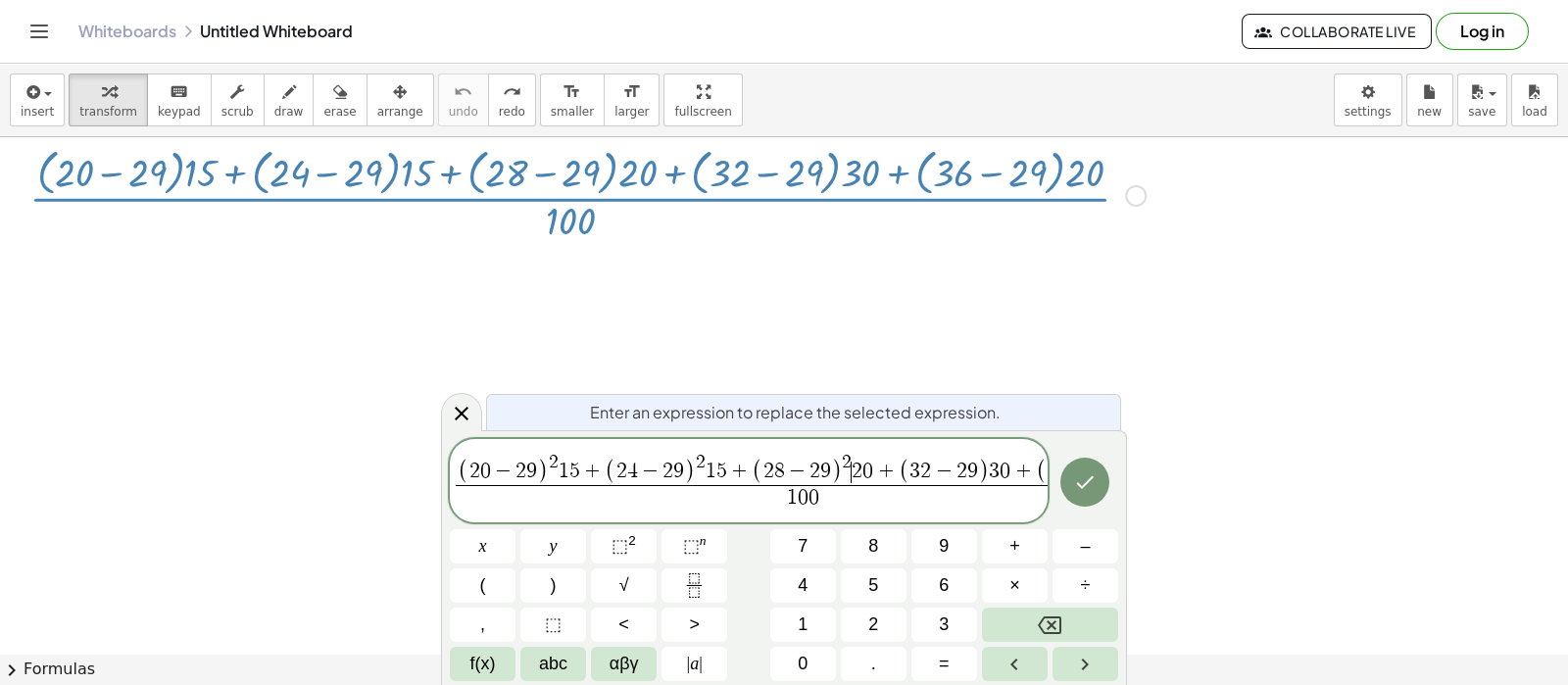
click at [982, 465] on span ")" at bounding box center [983, 472] width 11 height 26
click at [986, 462] on span ")" at bounding box center [983, 472] width 11 height 26
click at [633, 540] on sup "2" at bounding box center [632, 540] width 8 height 15
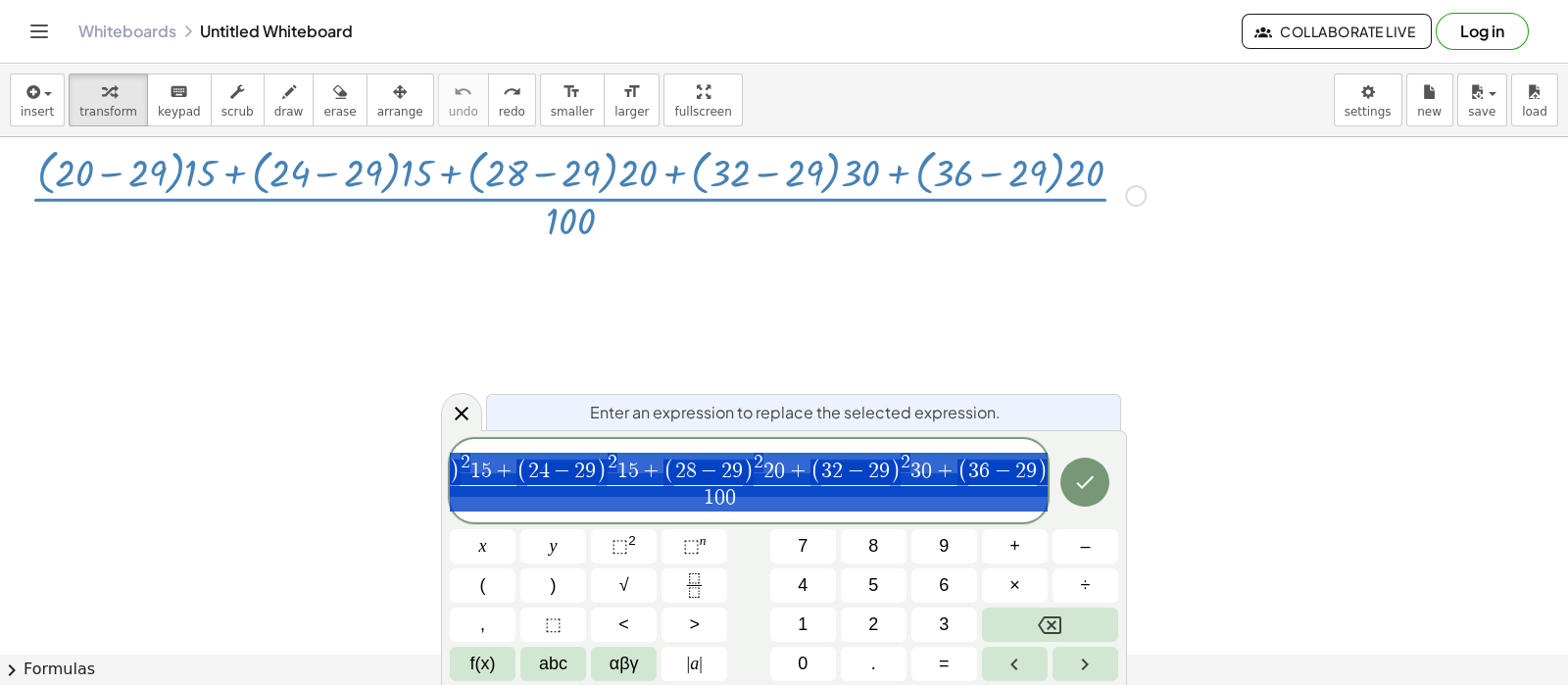
scroll to position [0, 117]
drag, startPoint x: 1007, startPoint y: 475, endPoint x: 1190, endPoint y: 480, distance: 183.1
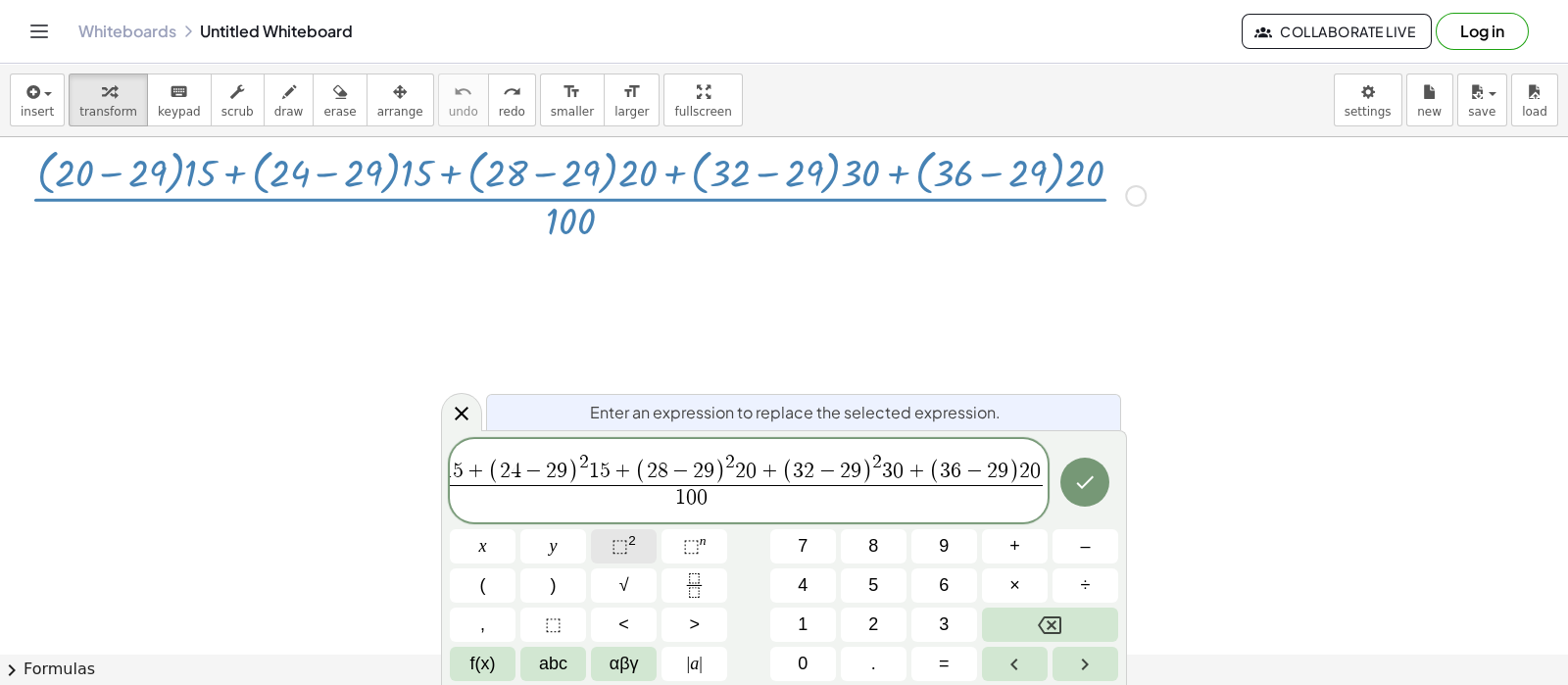
click at [627, 546] on span "⬚" at bounding box center [620, 546] width 17 height 20
click at [1078, 485] on icon "Done" at bounding box center [1085, 482] width 24 height 24
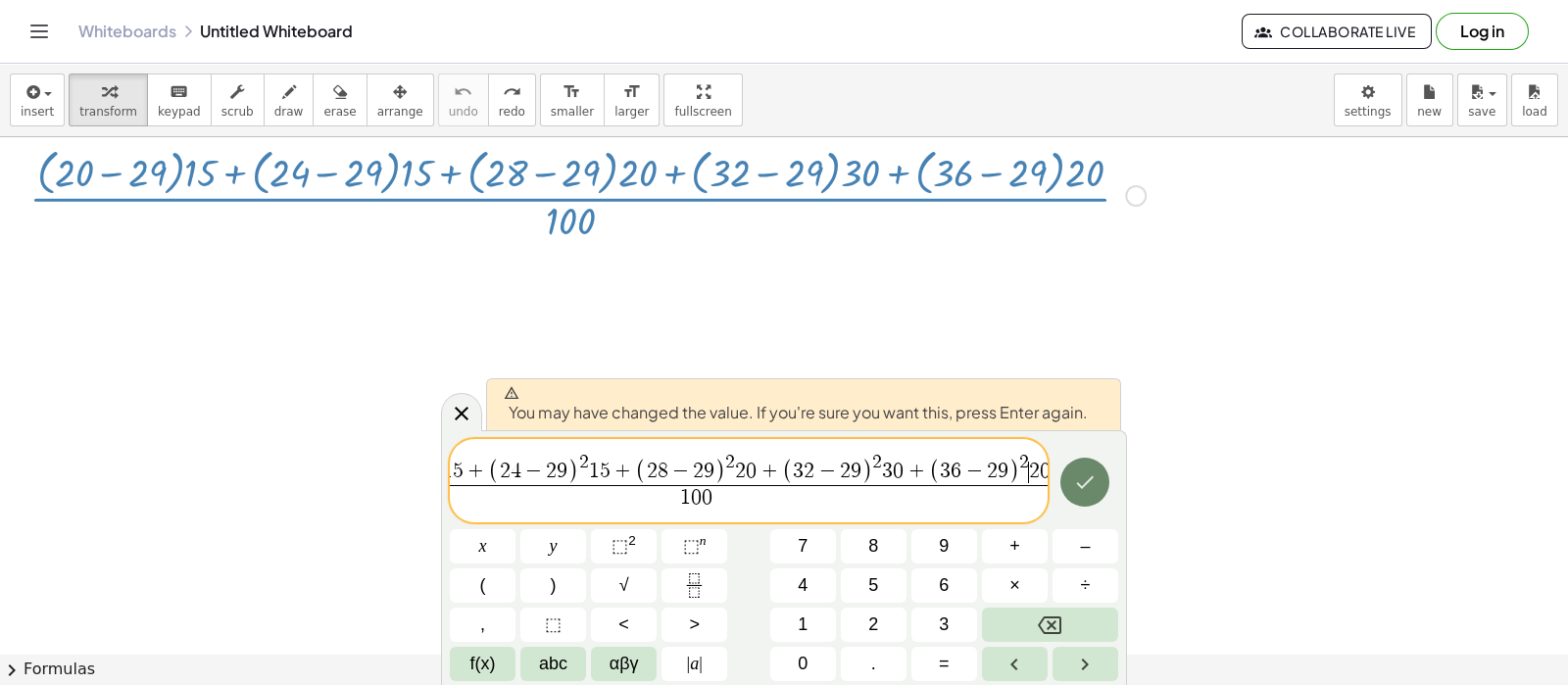
click at [1078, 485] on icon "Done" at bounding box center [1085, 482] width 24 height 24
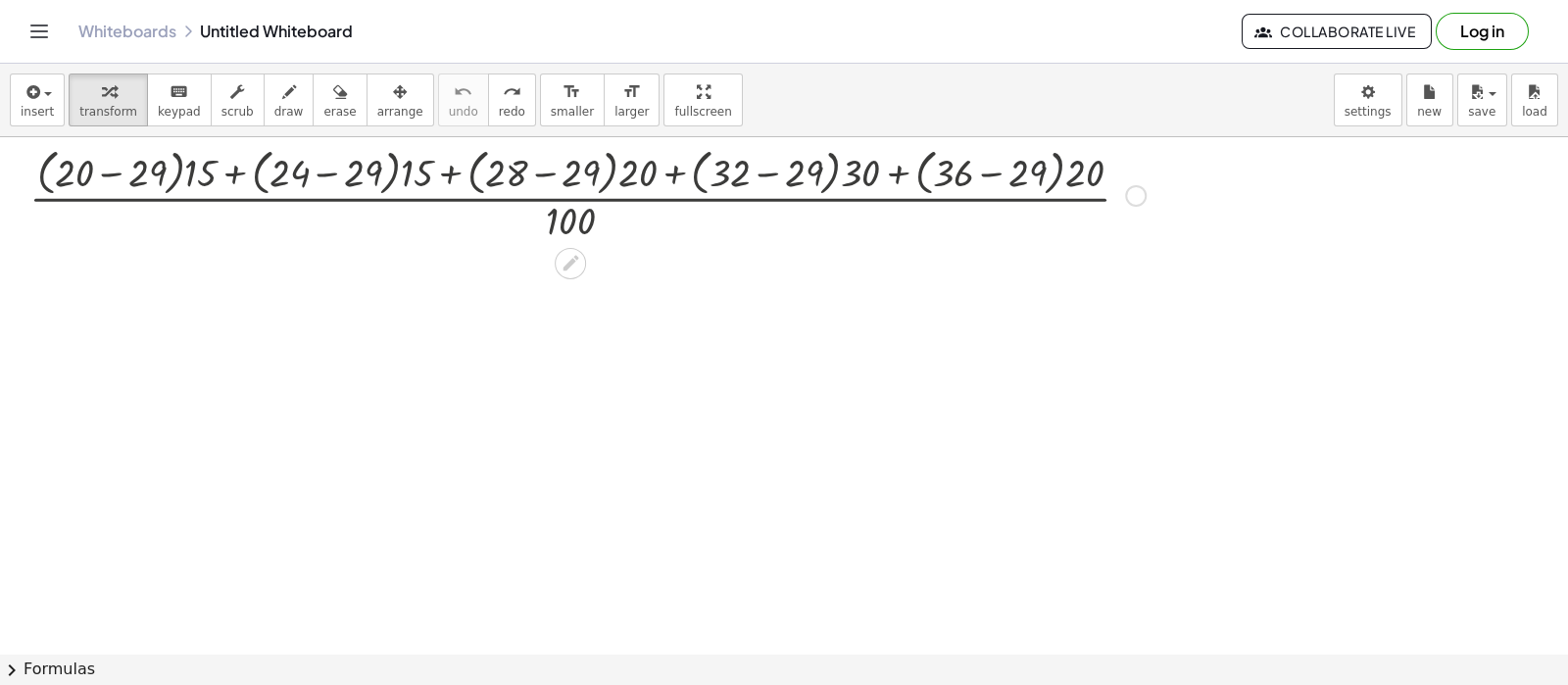
click at [582, 152] on div at bounding box center [587, 193] width 1136 height 104
click at [561, 253] on icon at bounding box center [570, 263] width 21 height 21
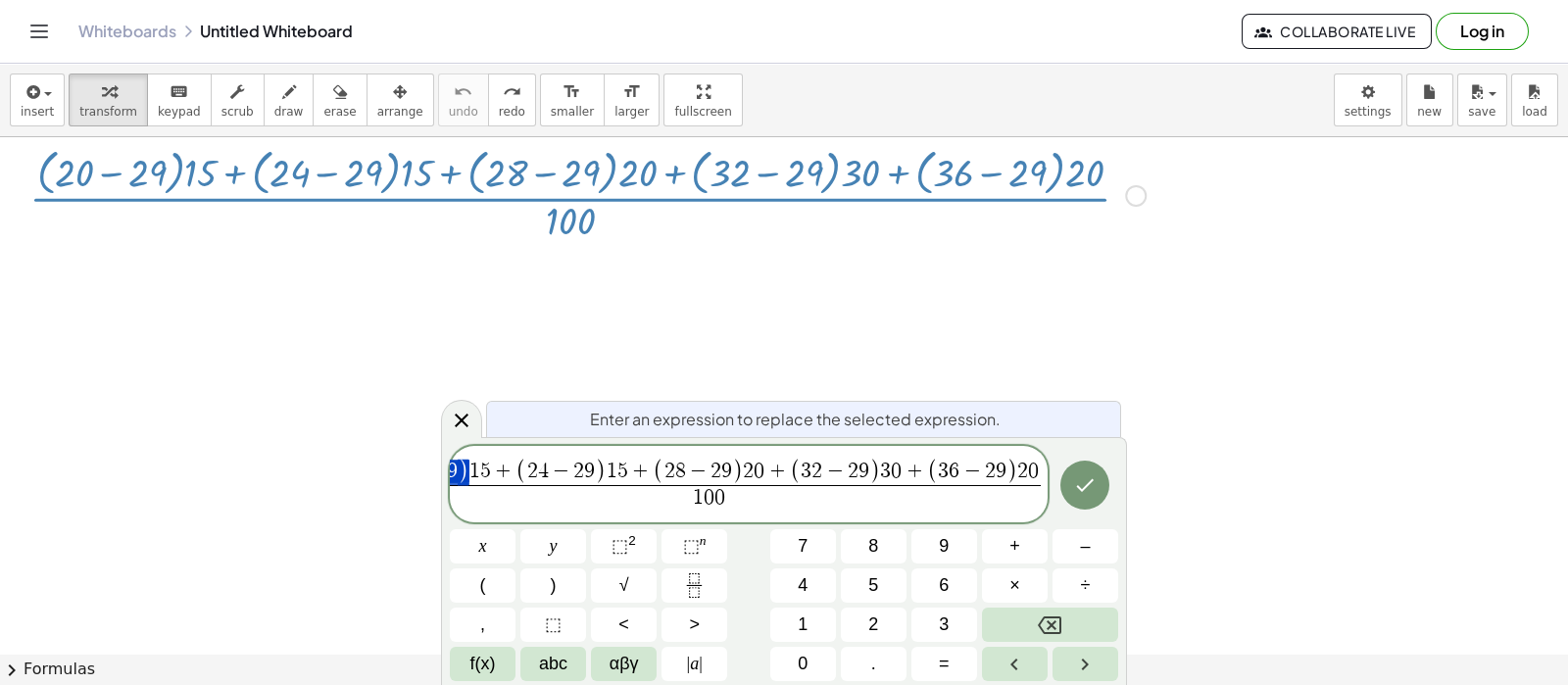
drag, startPoint x: 543, startPoint y: 469, endPoint x: 505, endPoint y: 473, distance: 38.2
click at [640, 541] on button "⬚ 2" at bounding box center [624, 546] width 65 height 35
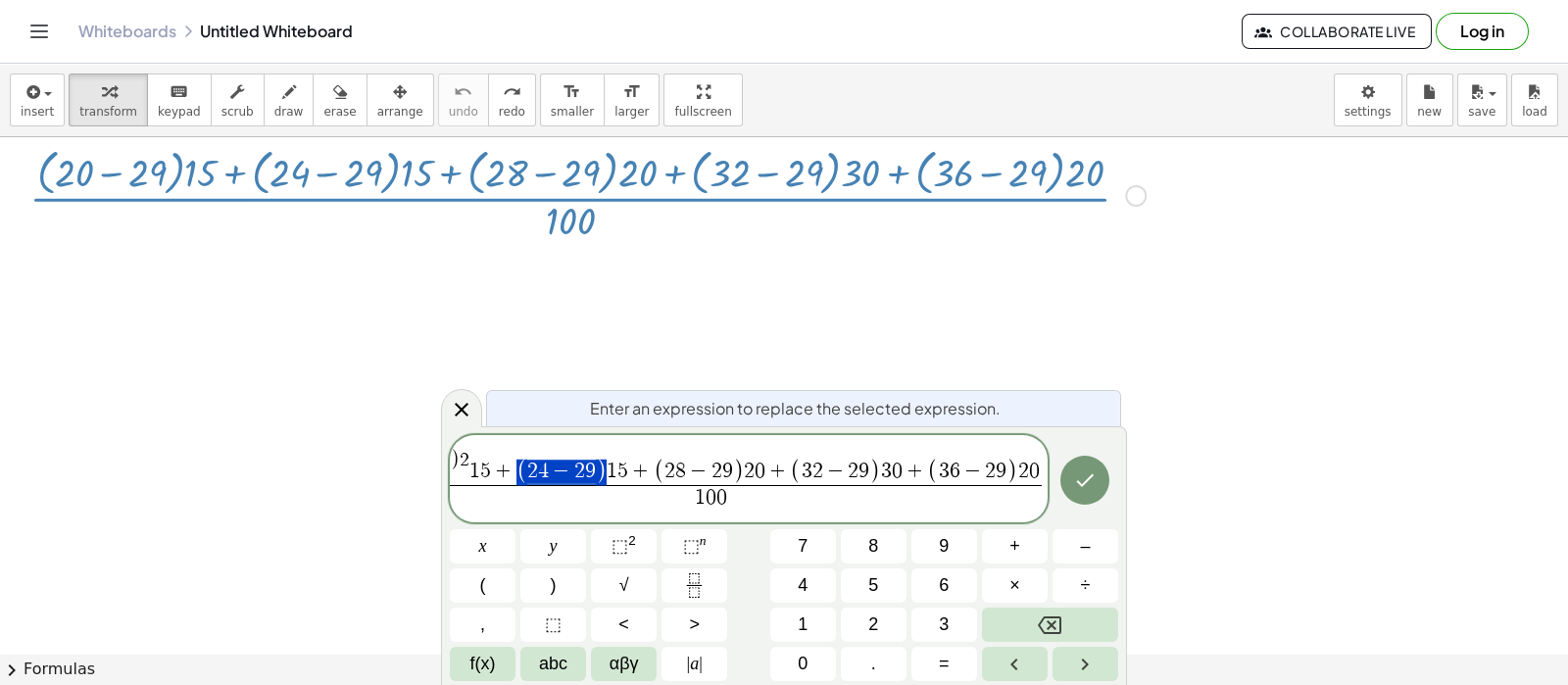
drag, startPoint x: 681, startPoint y: 469, endPoint x: 593, endPoint y: 467, distance: 88.0
click at [635, 545] on button "⬚ 2" at bounding box center [624, 546] width 65 height 35
drag, startPoint x: 812, startPoint y: 472, endPoint x: 736, endPoint y: 472, distance: 76.0
click at [642, 538] on button "⬚ 2" at bounding box center [624, 546] width 65 height 35
drag, startPoint x: 943, startPoint y: 472, endPoint x: 902, endPoint y: 473, distance: 41.0
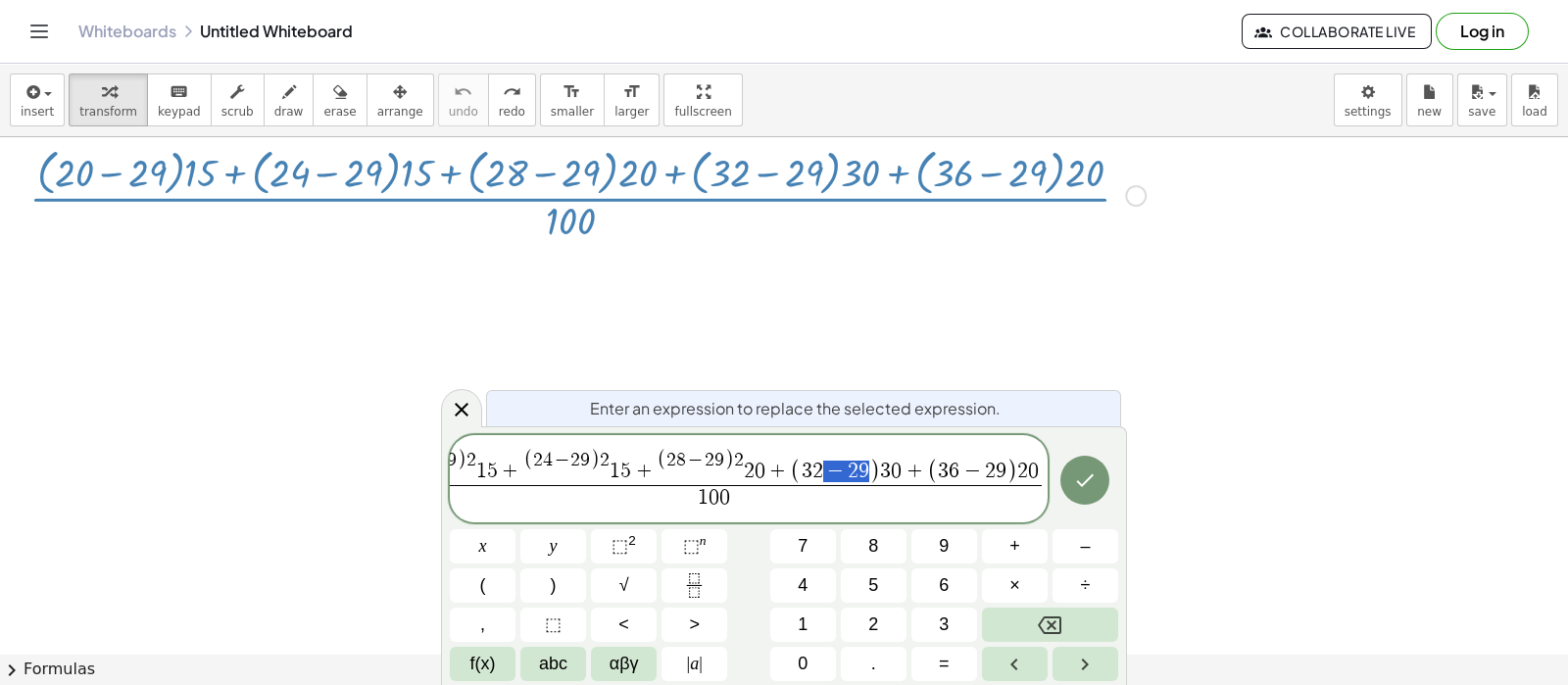
click at [880, 473] on span "( 3 2 − 2 9 )" at bounding box center [834, 472] width 90 height 26
drag, startPoint x: 949, startPoint y: 471, endPoint x: 867, endPoint y: 477, distance: 82.2
click at [637, 545] on button "⬚ 2" at bounding box center [624, 546] width 65 height 35
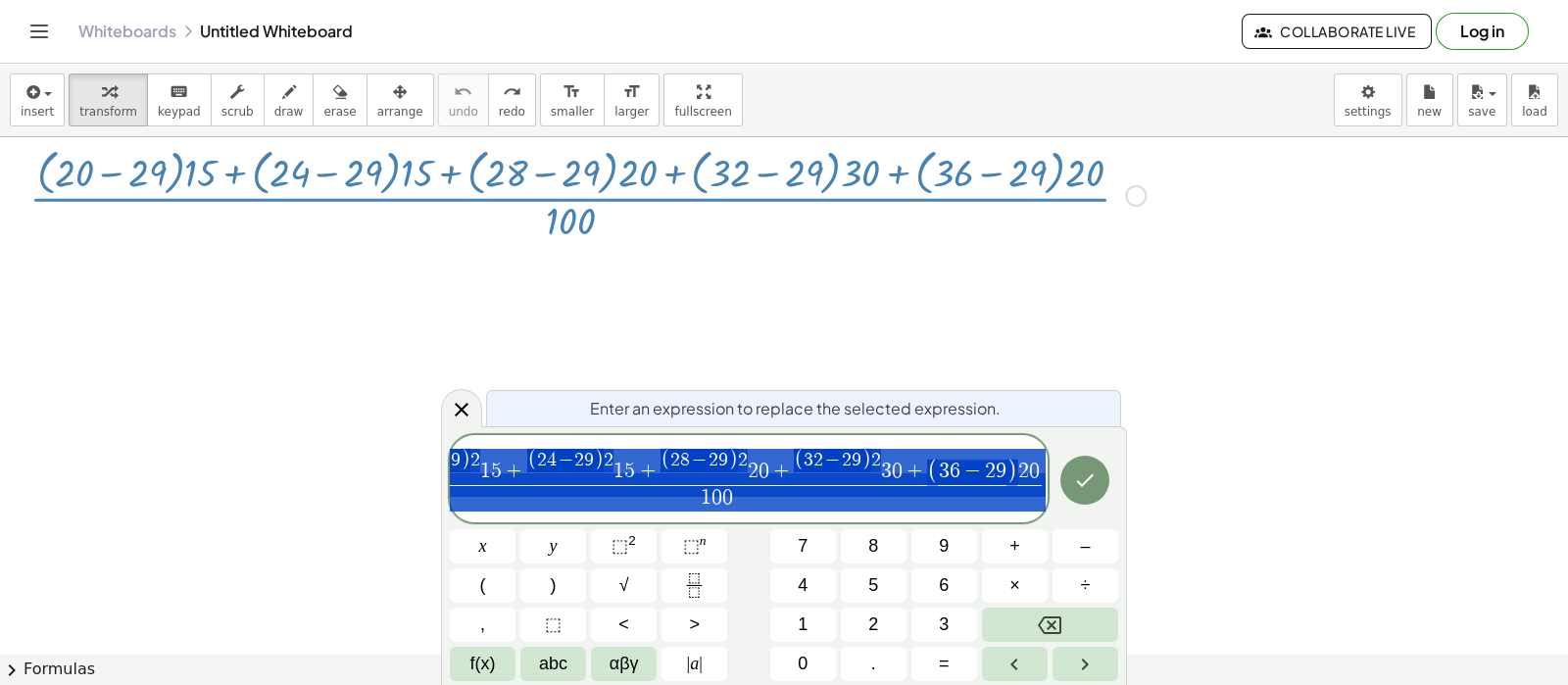
scroll to position [0, 66]
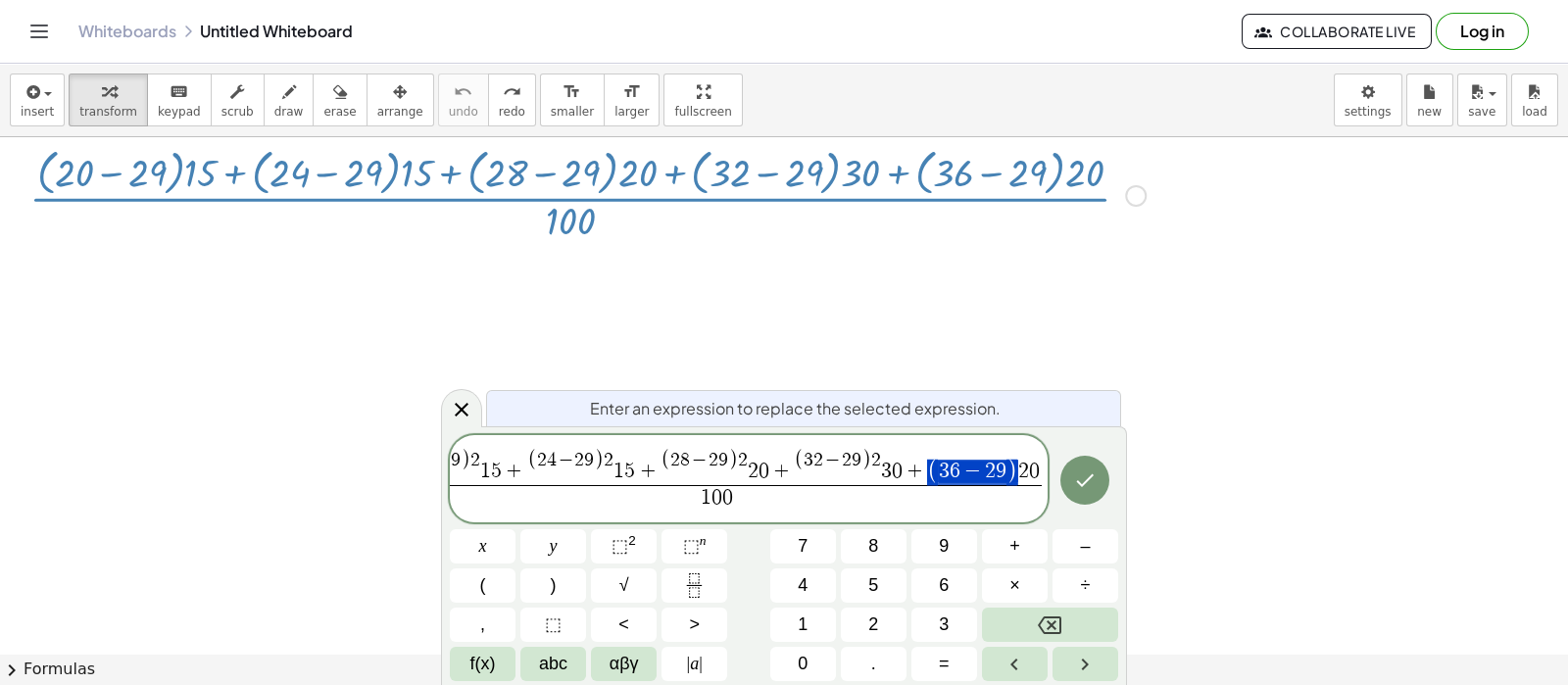
drag, startPoint x: 996, startPoint y: 473, endPoint x: 1007, endPoint y: 470, distance: 11.4
click at [651, 543] on button "⬚ 2" at bounding box center [624, 546] width 65 height 35
click at [1103, 475] on button "Done" at bounding box center [1084, 480] width 49 height 49
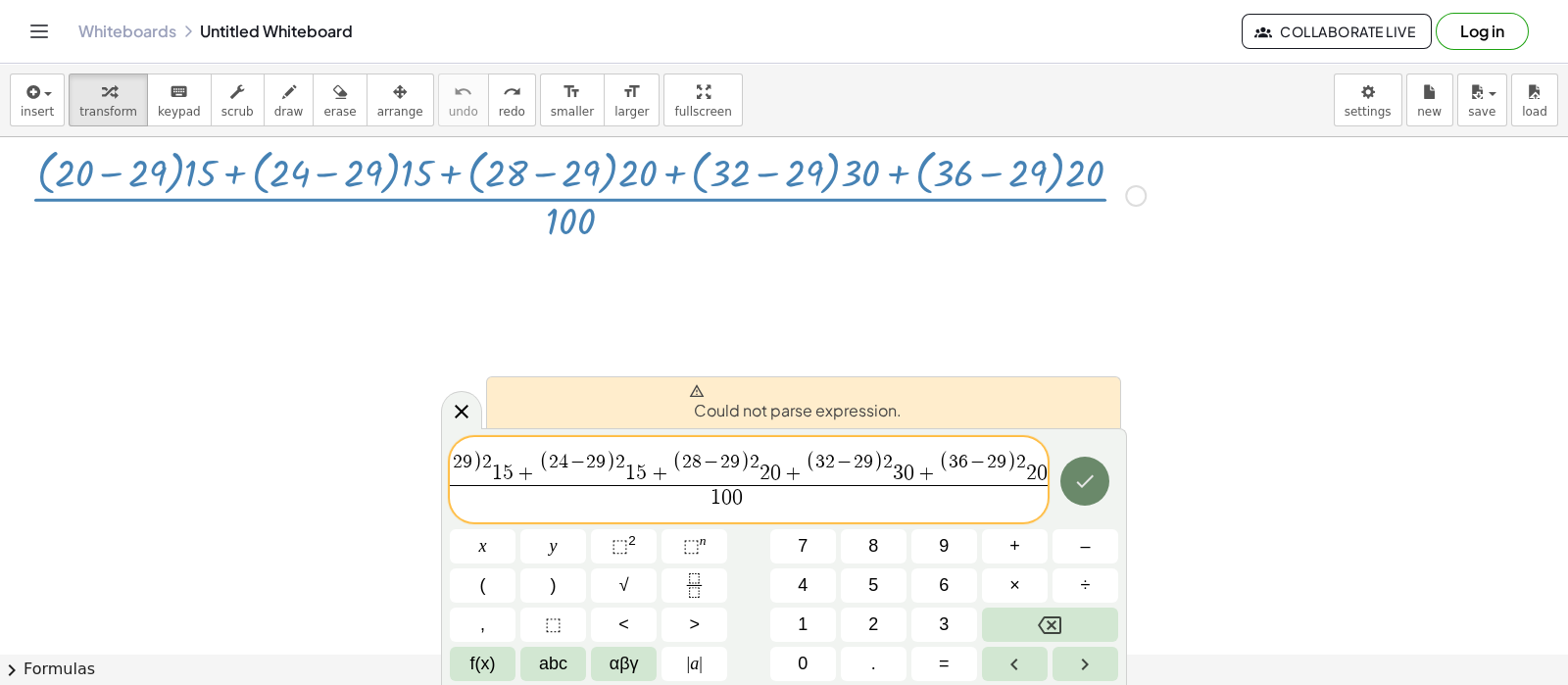
click at [1094, 479] on icon "Done" at bounding box center [1085, 481] width 24 height 24
click at [1095, 481] on icon "Done" at bounding box center [1085, 481] width 24 height 24
click at [1017, 475] on span "( 2 0 − 2 9 ) 2 1 5 + ( 2 4 − 2 9 ) 2 1 5 + ( 2 8 − 2 9 ) 2 2 0 + ( 3 2 − 2 9 )…" at bounding box center [726, 468] width 647 height 35
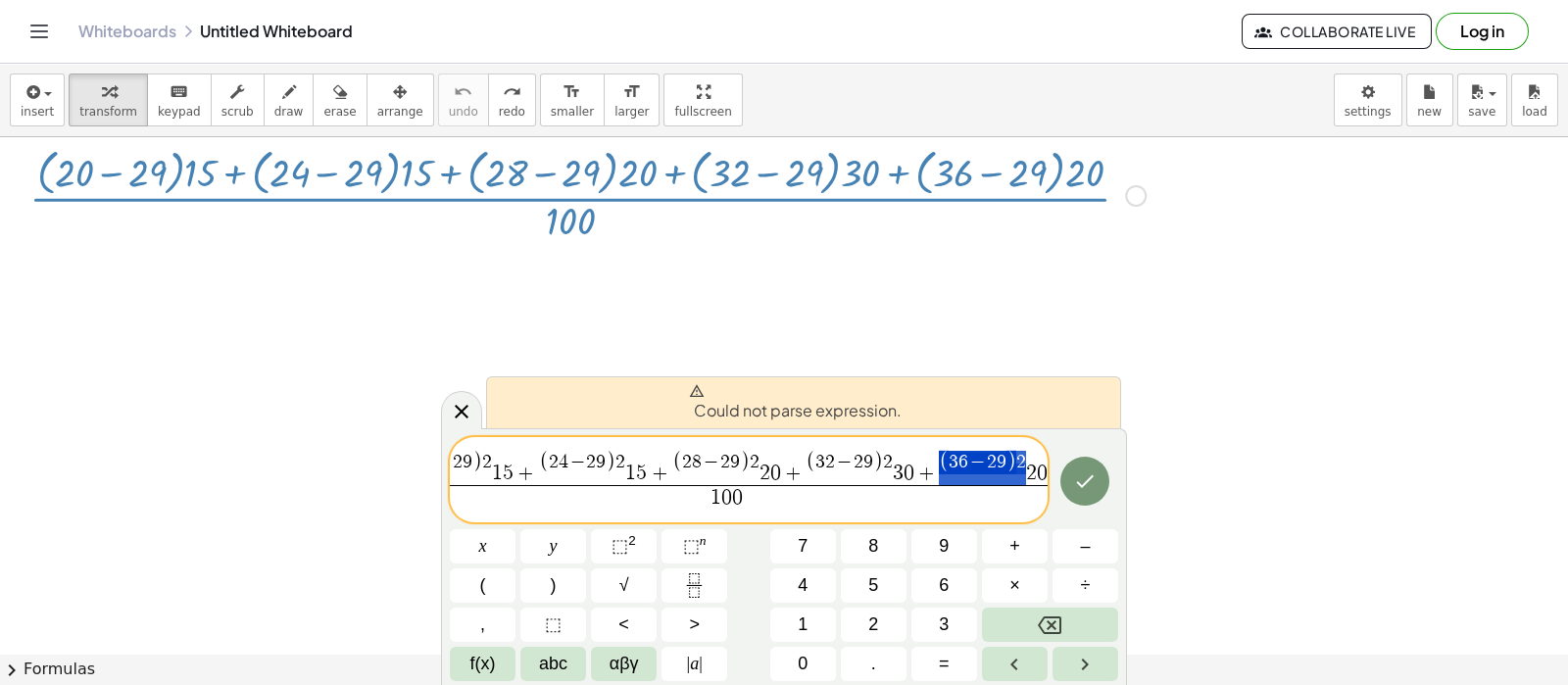
drag, startPoint x: 1027, startPoint y: 464, endPoint x: 936, endPoint y: 460, distance: 91.1
click at [936, 460] on span "( 2 0 − 2 9 ) 2 1 5 + ( 2 4 − 2 9 ) 2 1 5 + ( 2 8 − 2 9 ) 2 2 0 + ( 3 2 − 2 9 )…" at bounding box center [726, 468] width 647 height 35
click at [776, 481] on span "0" at bounding box center [776, 474] width 11 height 22
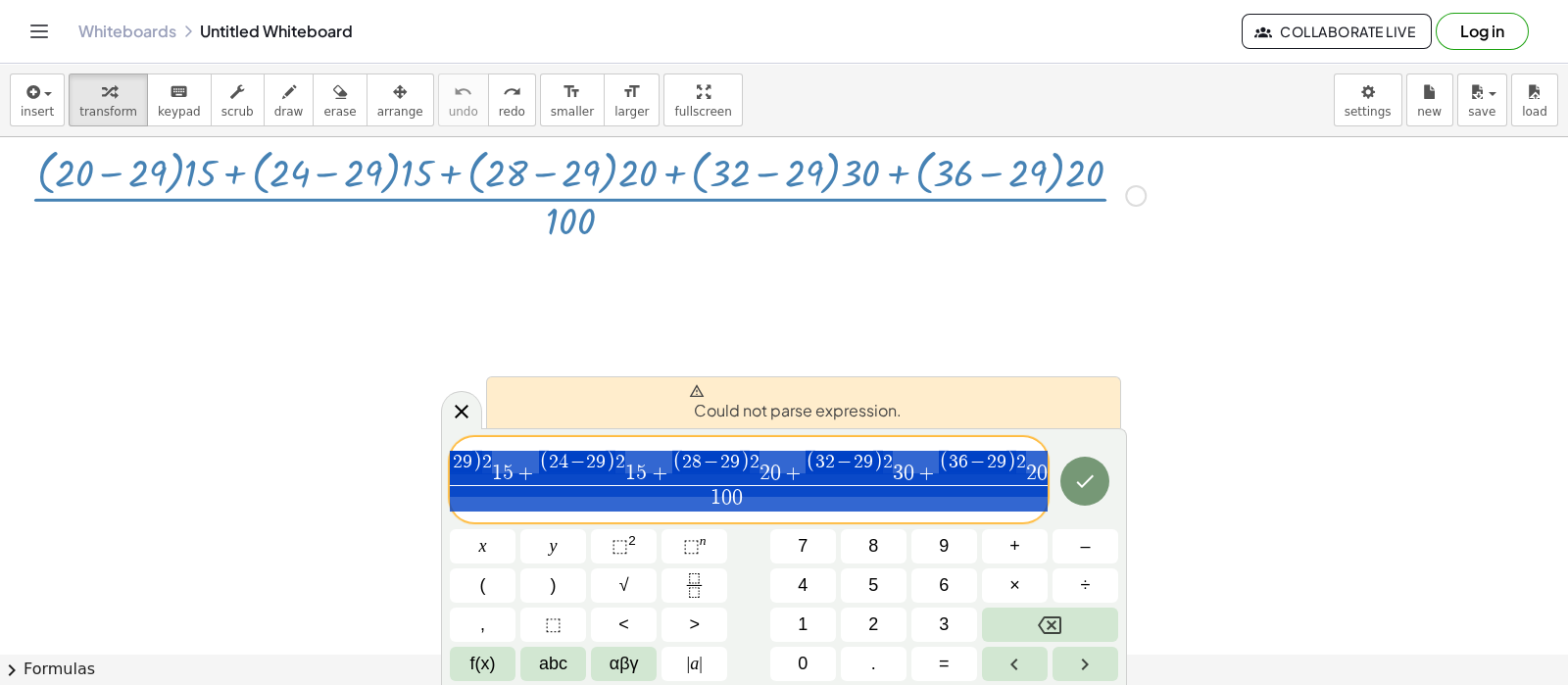
drag, startPoint x: 752, startPoint y: 465, endPoint x: 698, endPoint y: 487, distance: 58.3
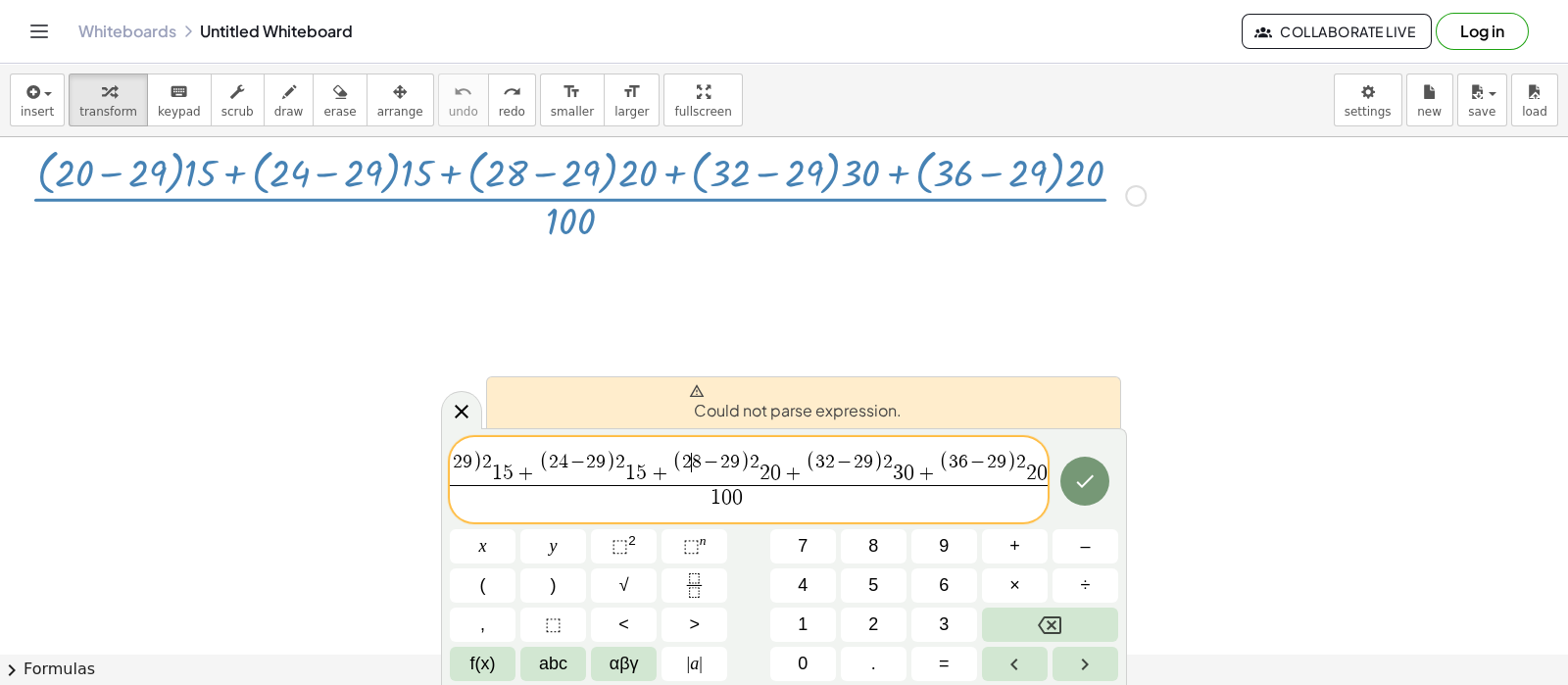
click at [684, 478] on span "( 2 0 − 2 9 ) 2 1 5 + ( 2 4 − 2 9 ) 2 1 5 + ( 2 ​ 8 − 2 9 ) 2 2 0 + ( 3 2 − 2 9…" at bounding box center [726, 468] width 647 height 35
click at [681, 486] on span "​ 1 0 0" at bounding box center [726, 498] width 647 height 27
